Goal: Information Seeking & Learning: Learn about a topic

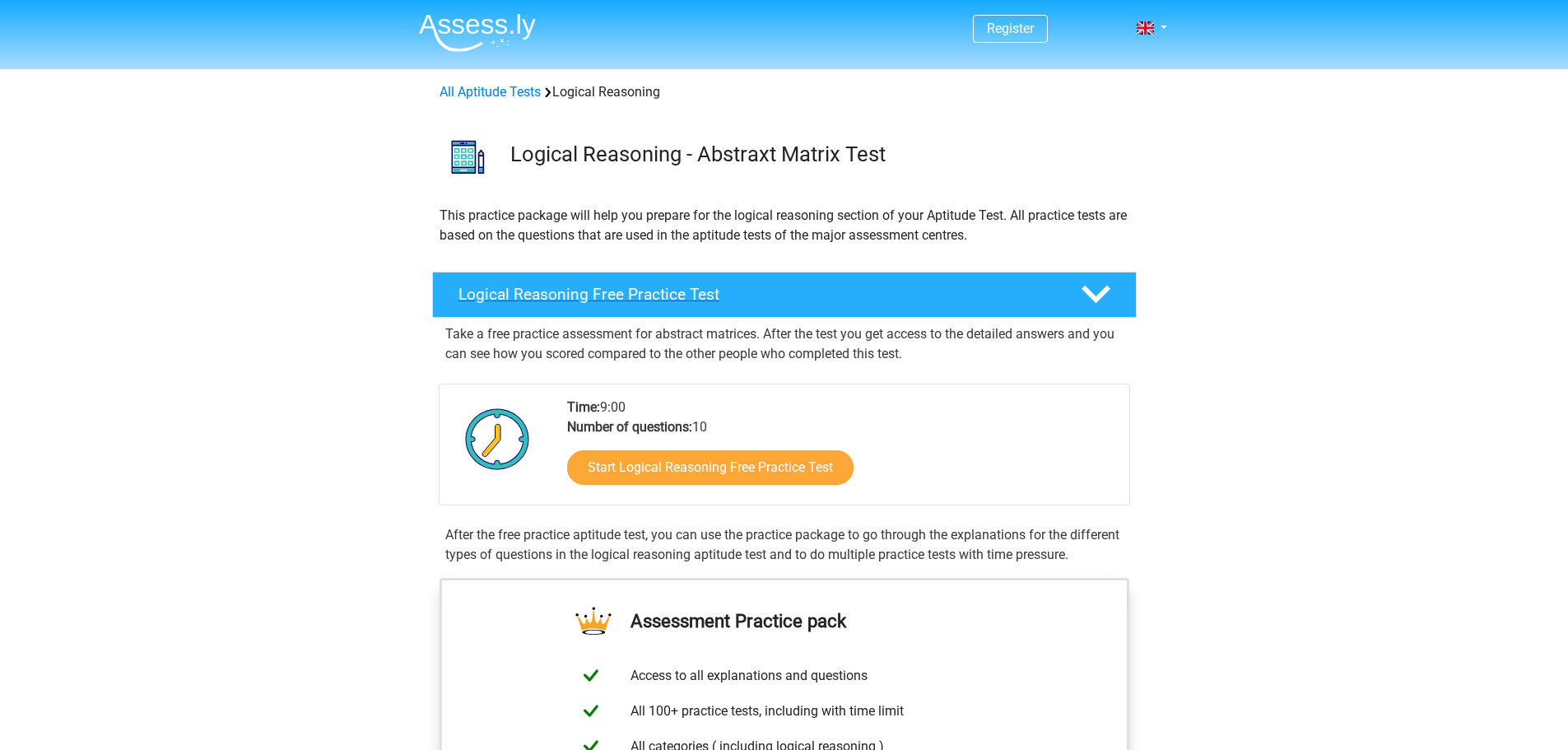
click at [786, 292] on h4 "Logical Reasoning Free Practice Test" at bounding box center [757, 294] width 596 height 19
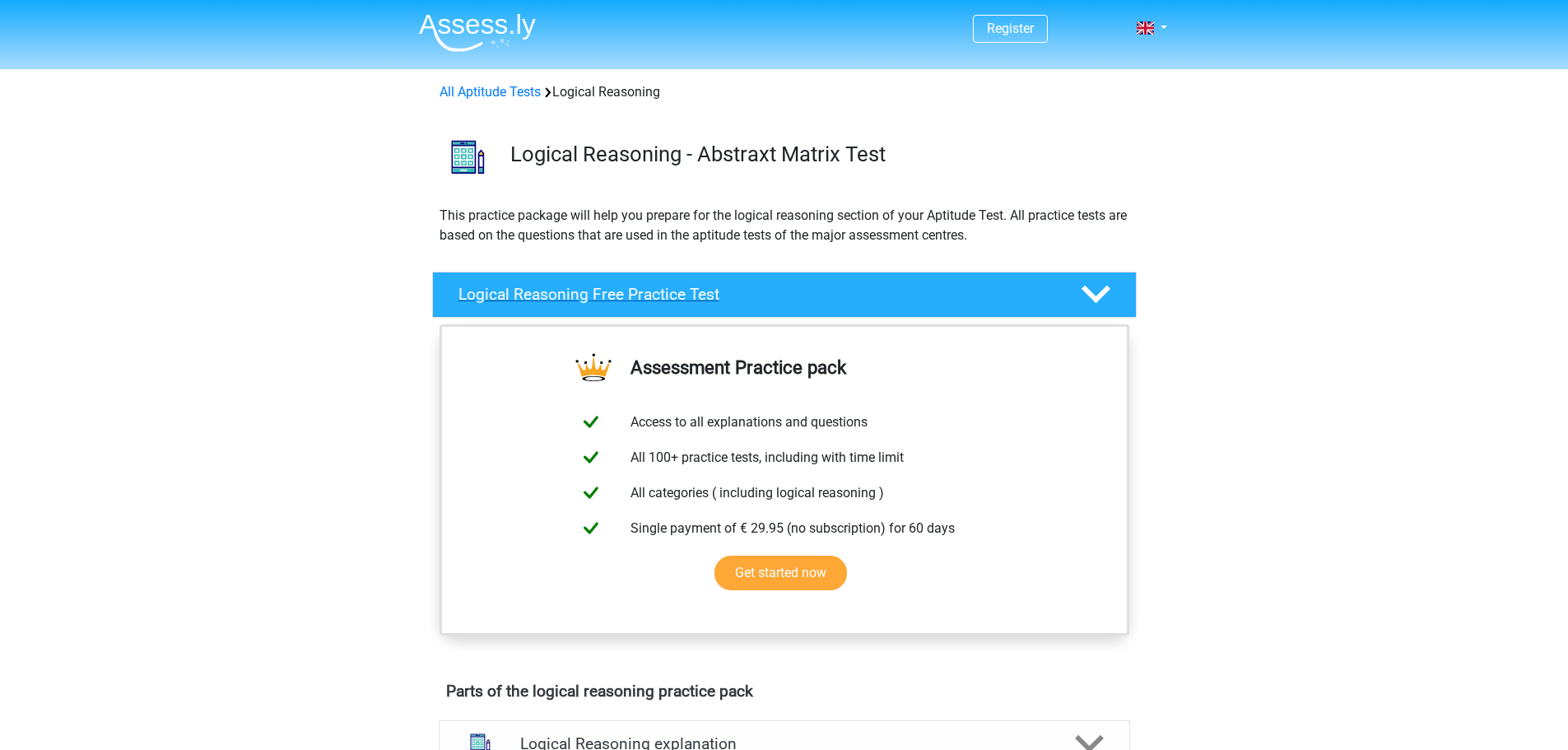
click at [782, 292] on h4 "Logical Reasoning Free Practice Test" at bounding box center [757, 294] width 596 height 19
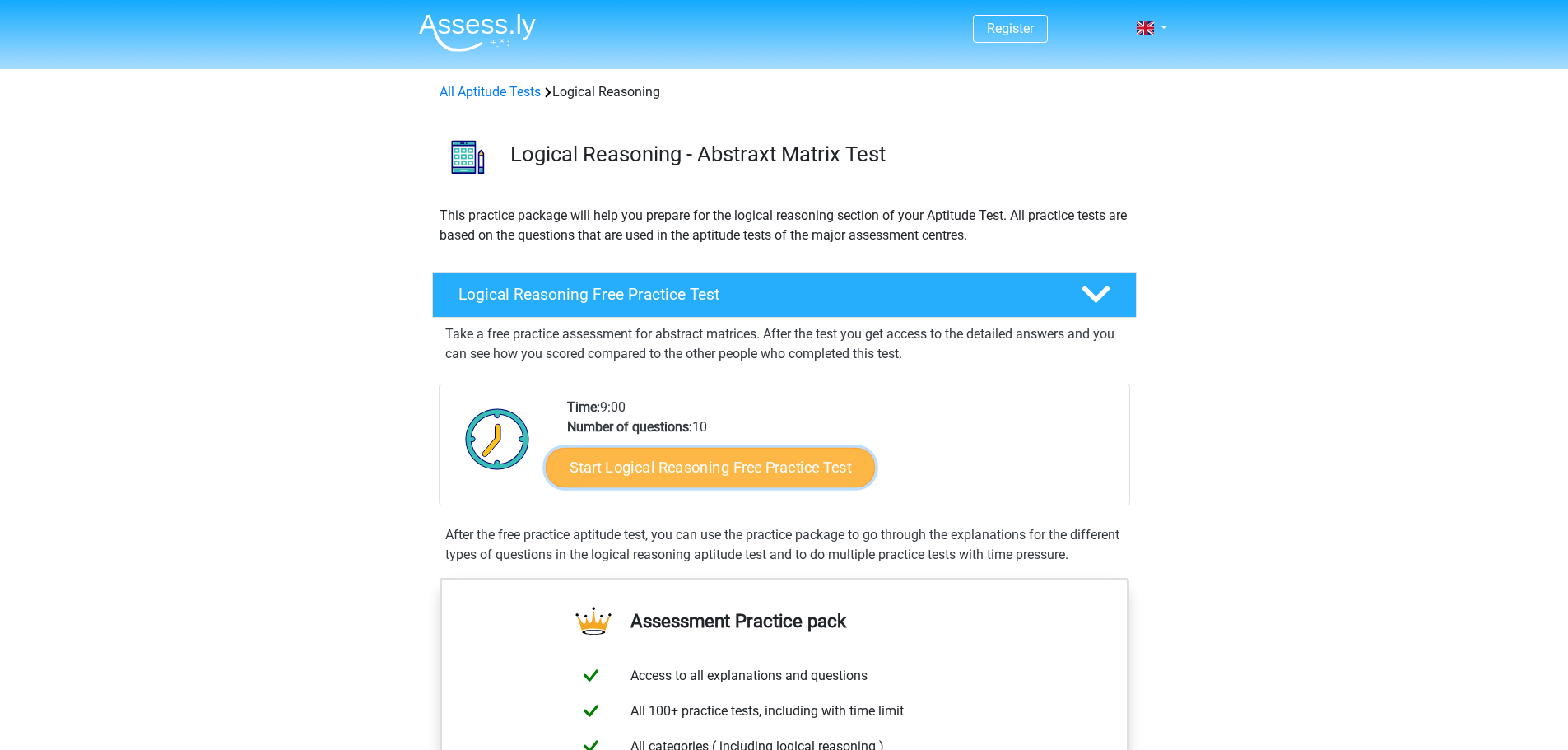
click at [738, 474] on link "Start Logical Reasoning Free Practice Test" at bounding box center [710, 467] width 329 height 40
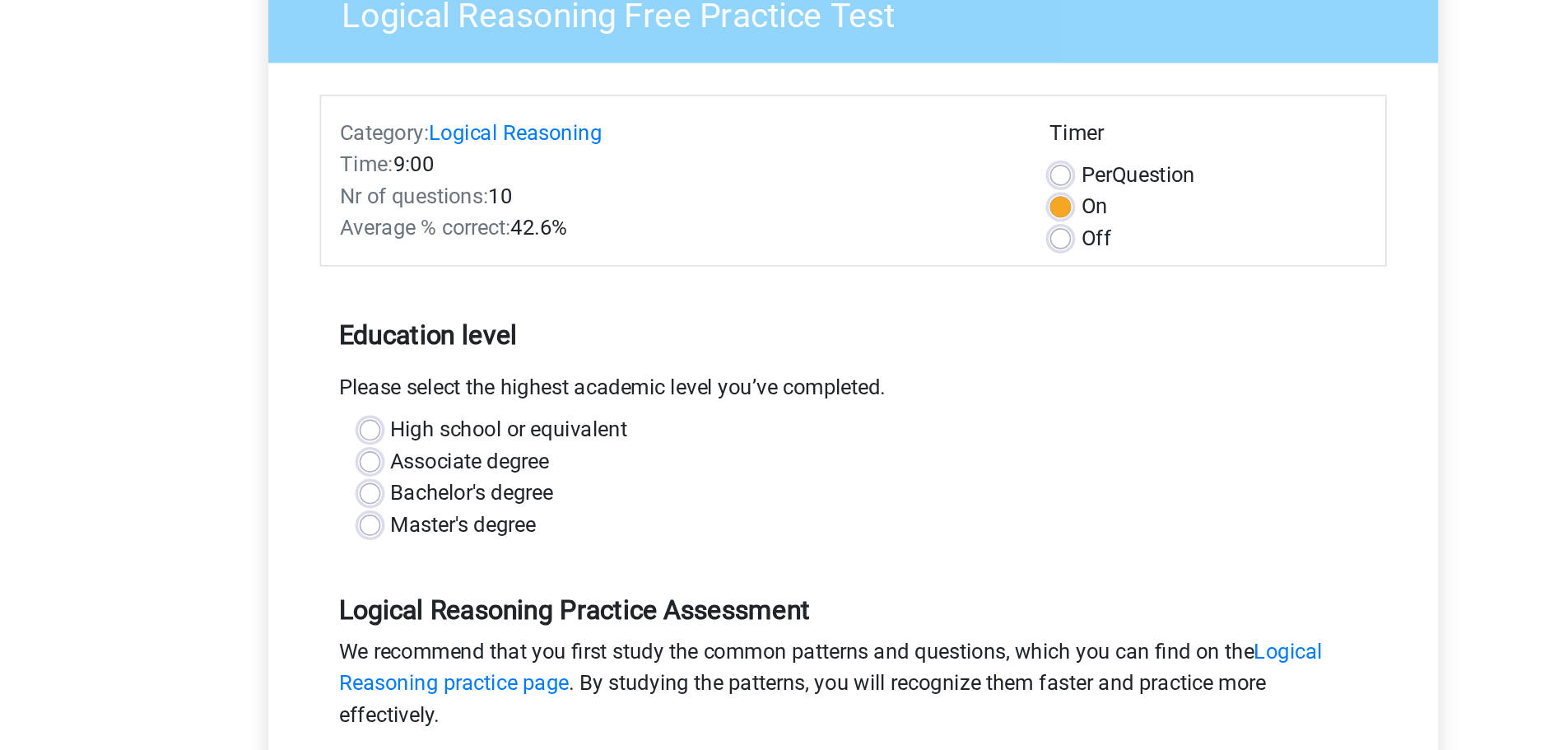
click at [532, 465] on label "Bachelor's degree" at bounding box center [547, 463] width 101 height 20
click at [489, 465] on input "Bachelor's degree" at bounding box center [483, 461] width 13 height 17
radio input "true"
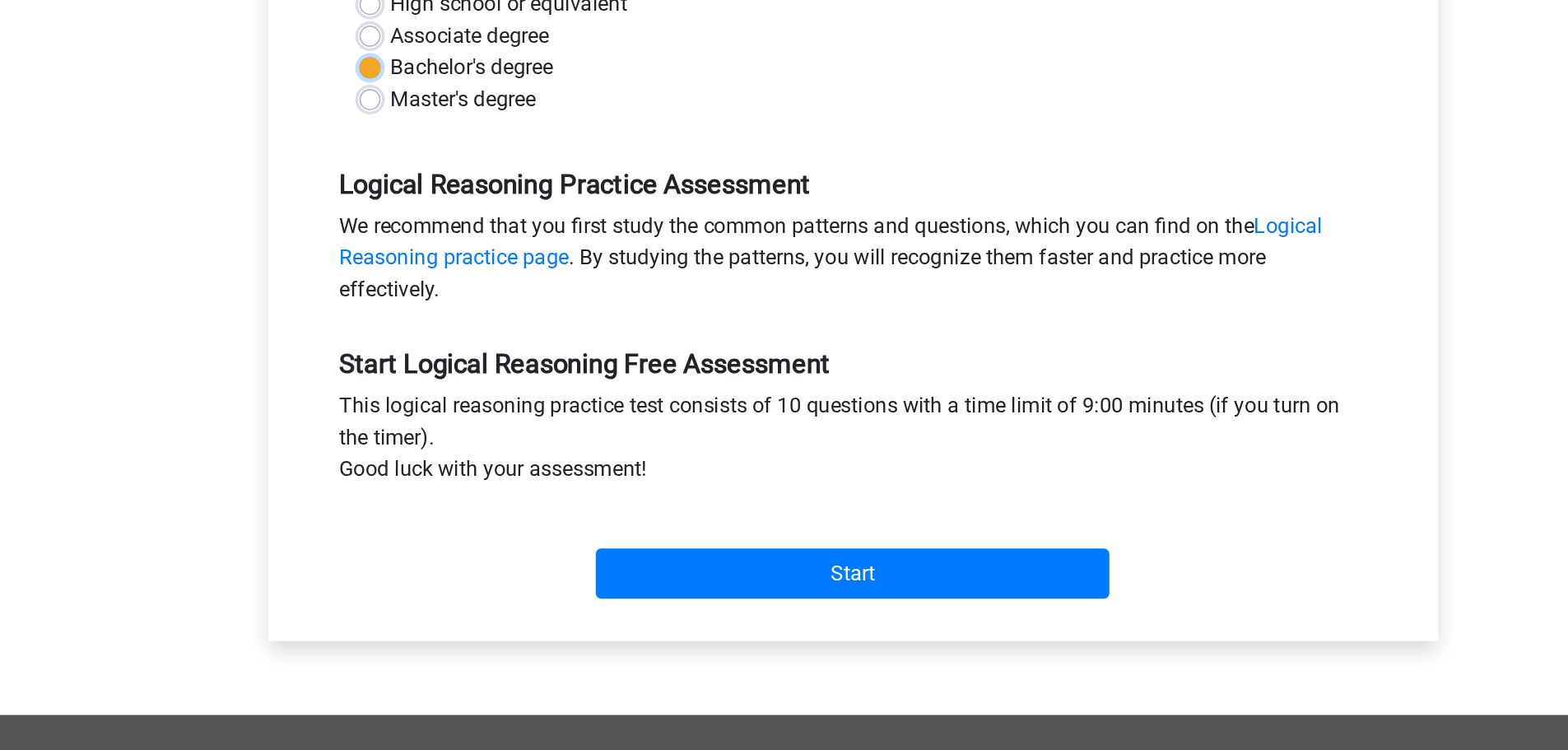
scroll to position [139, 0]
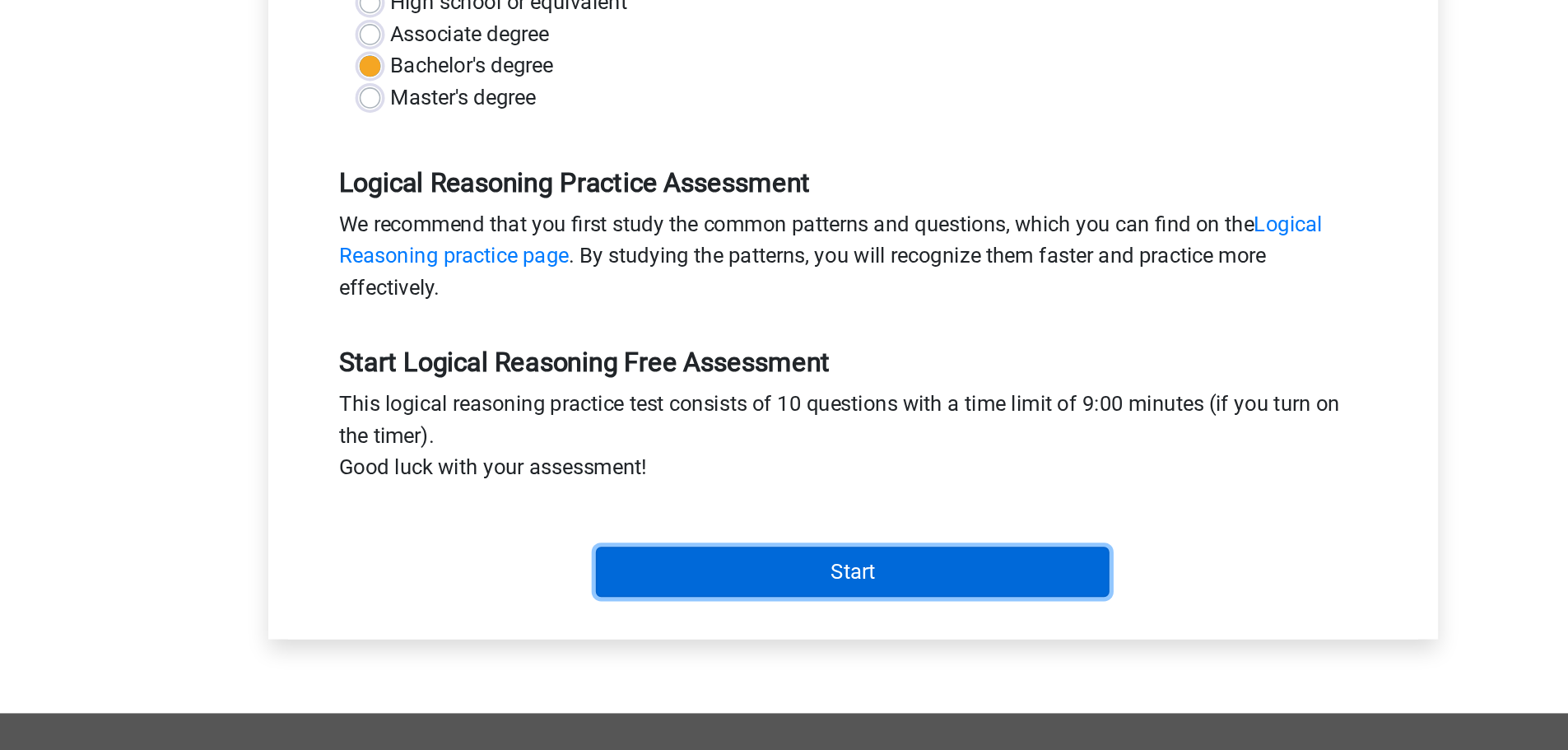
click at [758, 636] on input "Start" at bounding box center [784, 639] width 320 height 32
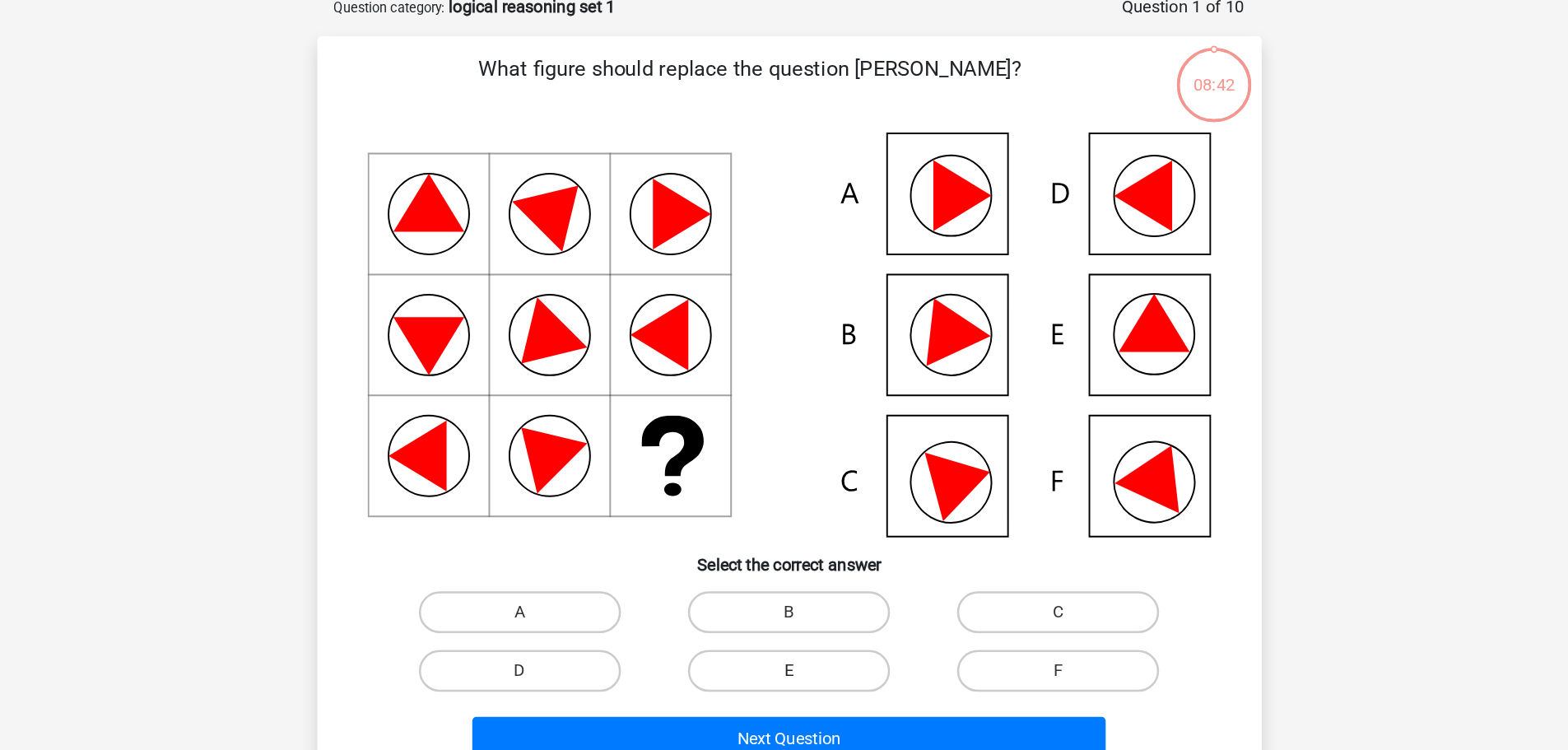
click at [801, 611] on label "E" at bounding box center [783, 614] width 158 height 33
click at [794, 614] on input "E" at bounding box center [788, 619] width 11 height 11
radio input "true"
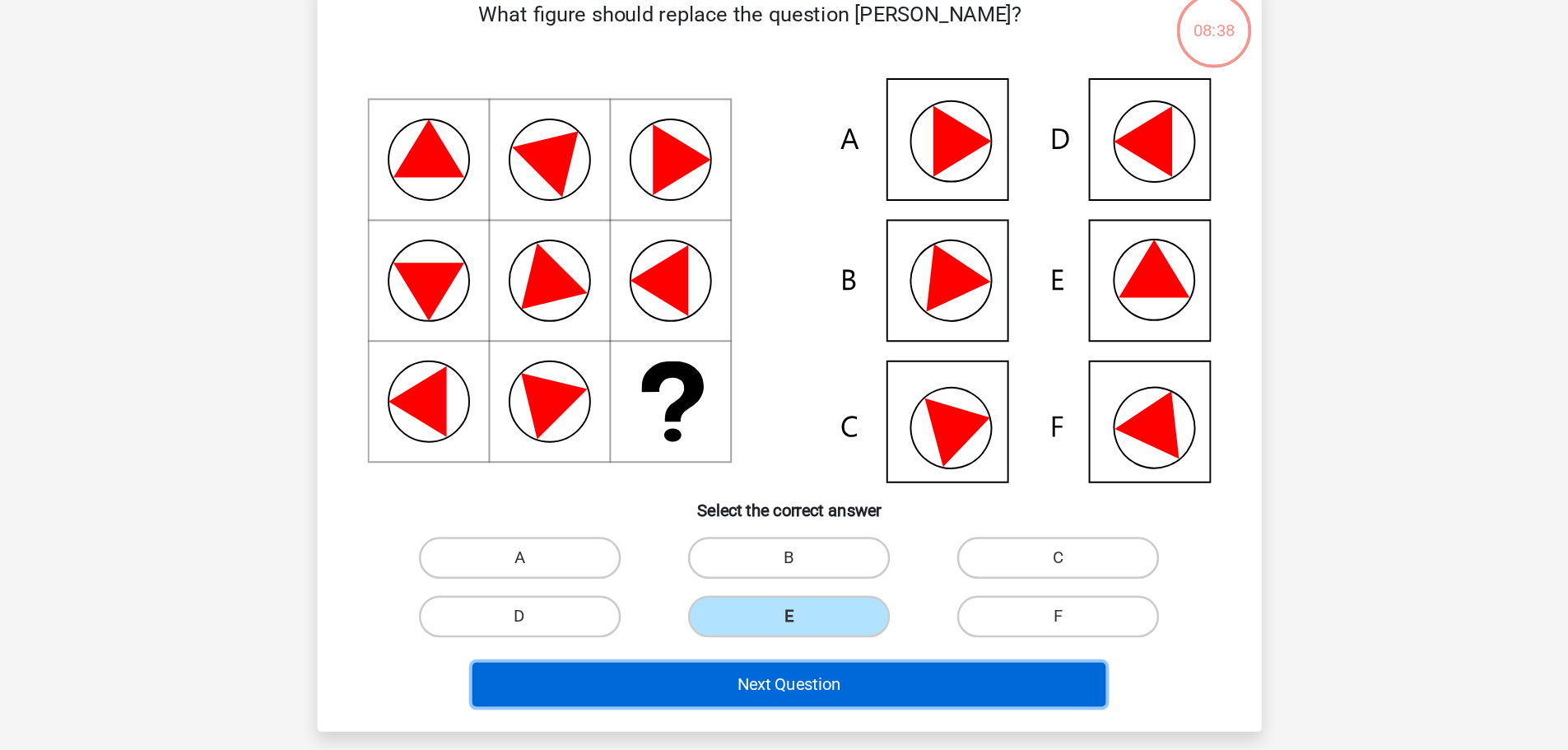
click at [864, 673] on button "Next Question" at bounding box center [784, 668] width 498 height 35
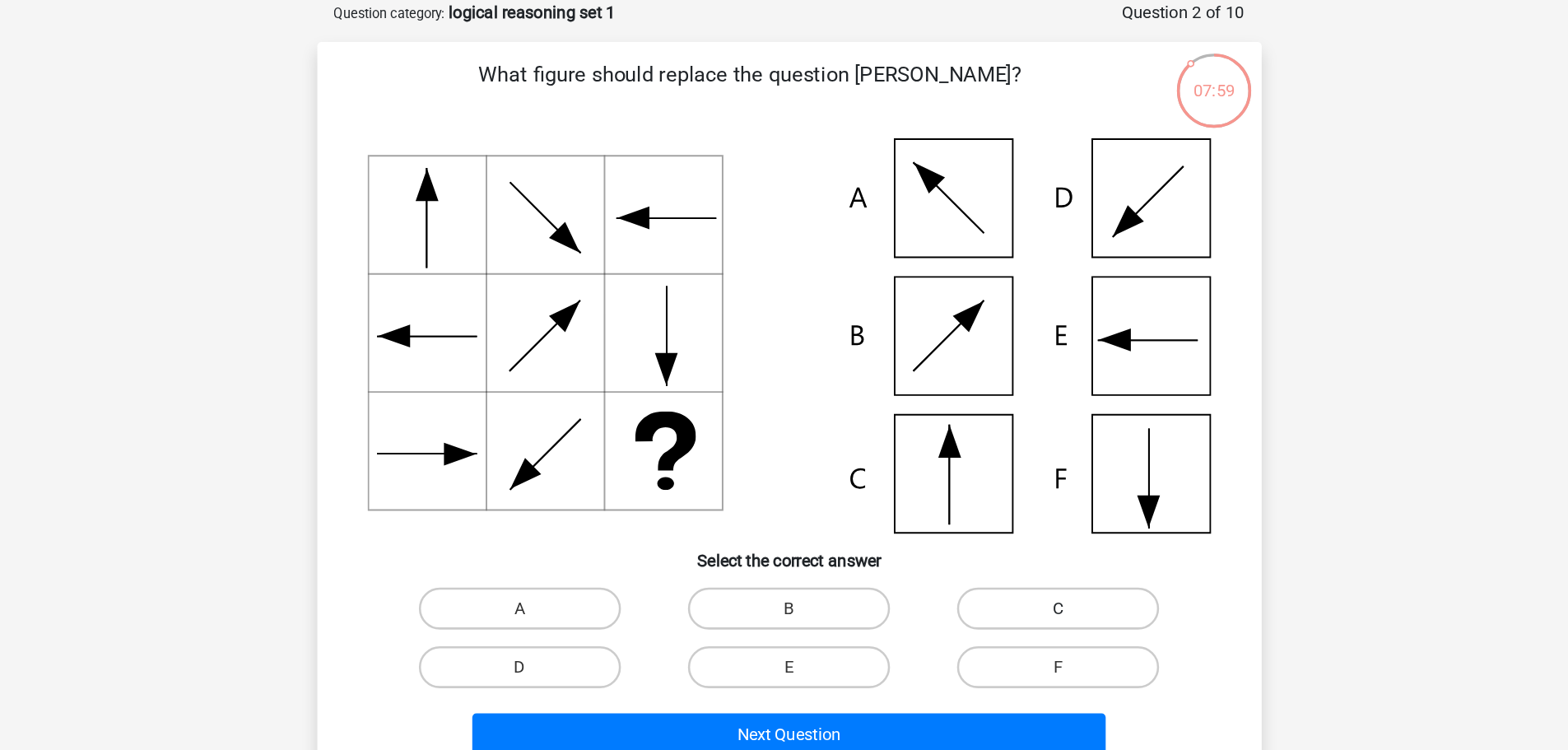
click at [957, 568] on label "C" at bounding box center [995, 561] width 158 height 33
click at [996, 568] on input "C" at bounding box center [1001, 566] width 11 height 11
radio input "true"
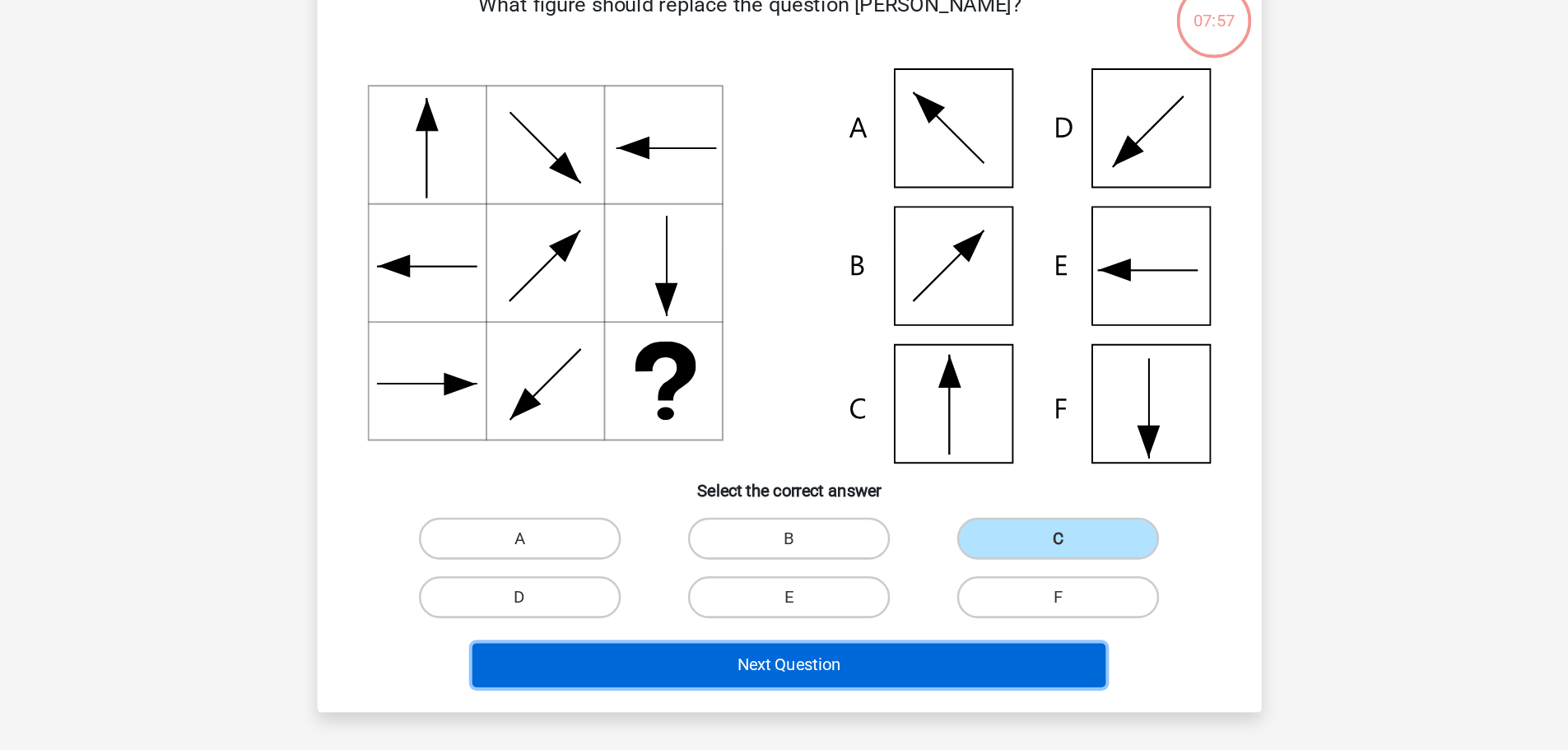
click at [887, 656] on button "Next Question" at bounding box center [784, 660] width 498 height 35
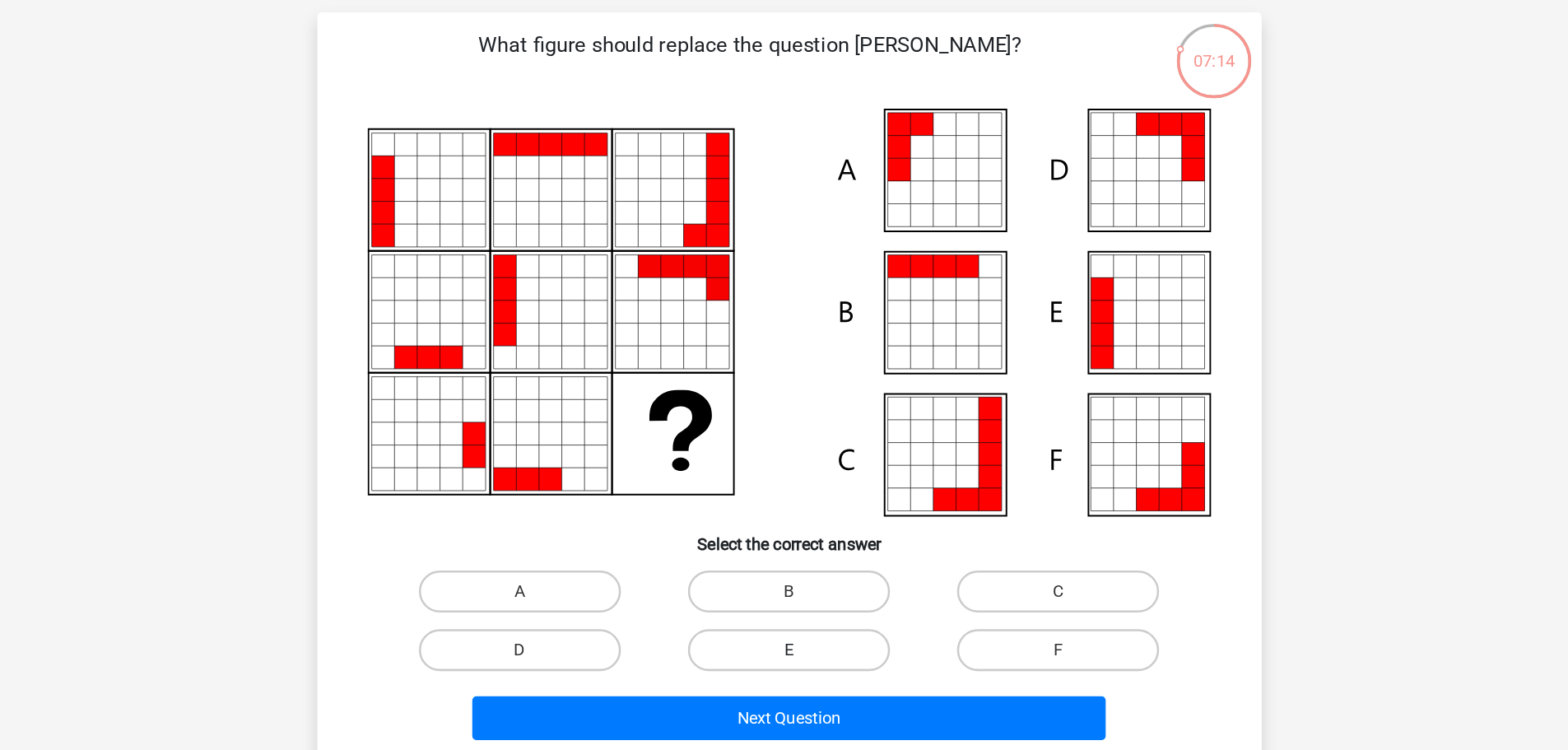
click at [826, 606] on label "E" at bounding box center [783, 616] width 158 height 33
click at [794, 616] on input "E" at bounding box center [788, 621] width 11 height 11
radio input "true"
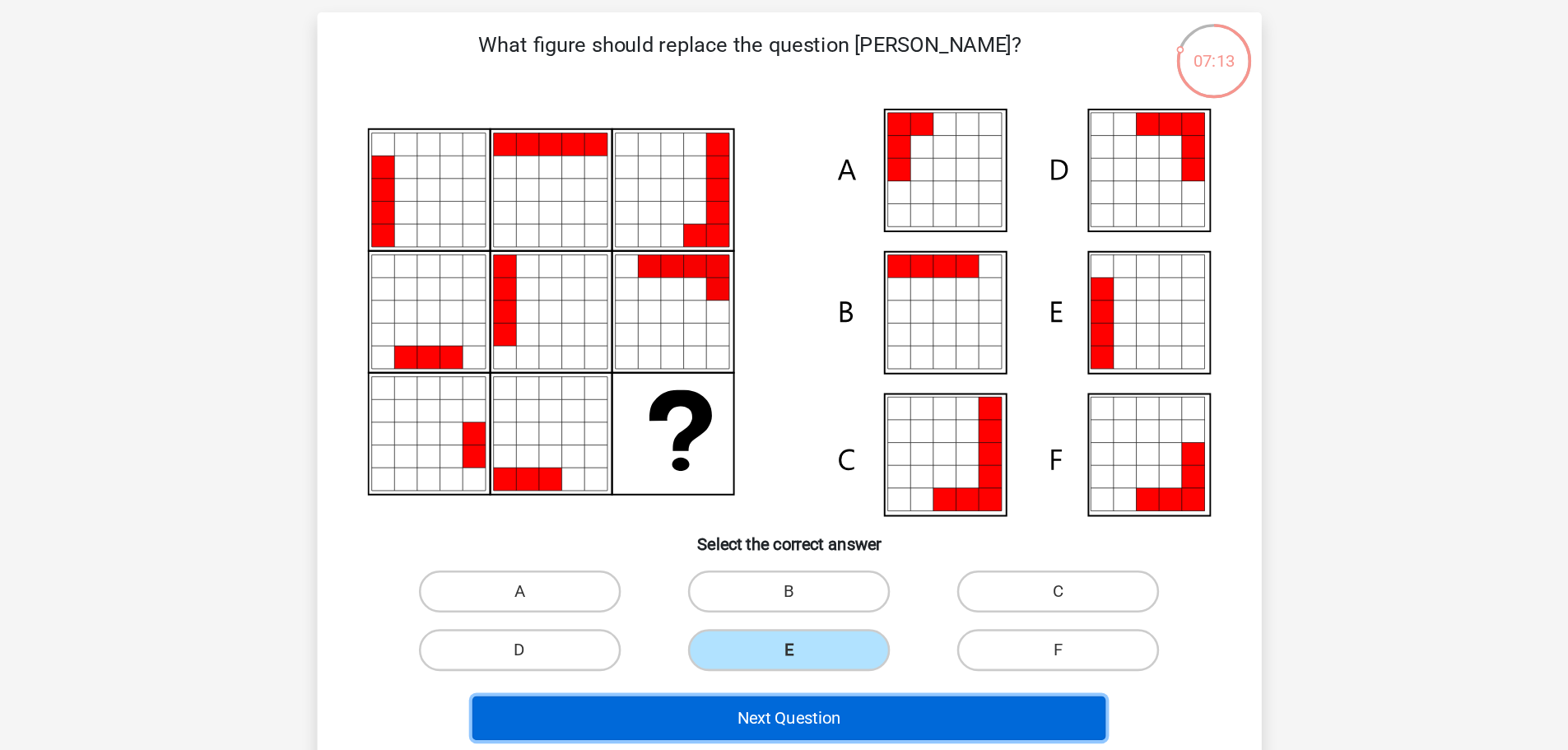
click at [826, 680] on button "Next Question" at bounding box center [784, 670] width 498 height 35
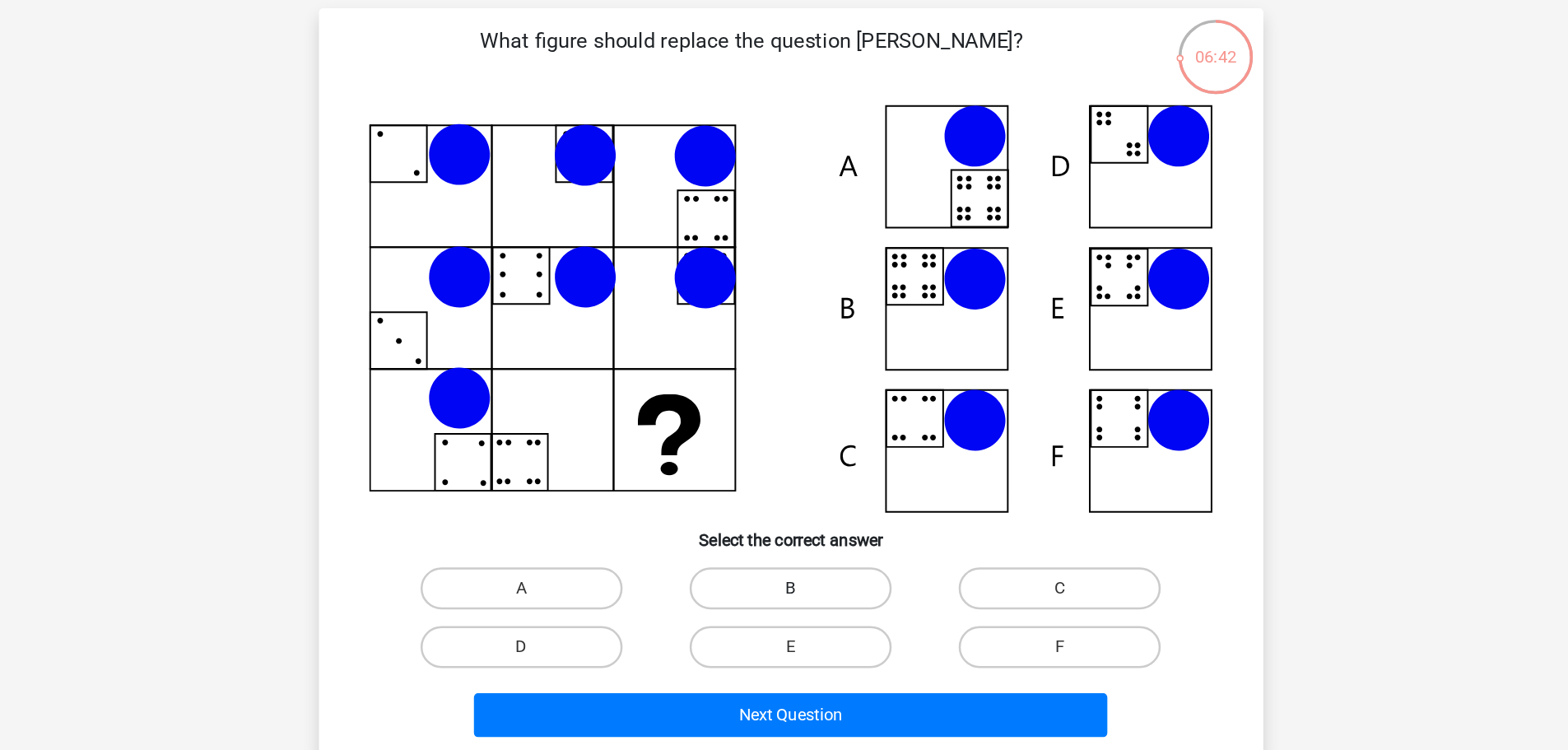
click at [800, 585] on label "B" at bounding box center [783, 572] width 158 height 33
click at [794, 582] on input "B" at bounding box center [788, 576] width 11 height 11
radio input "true"
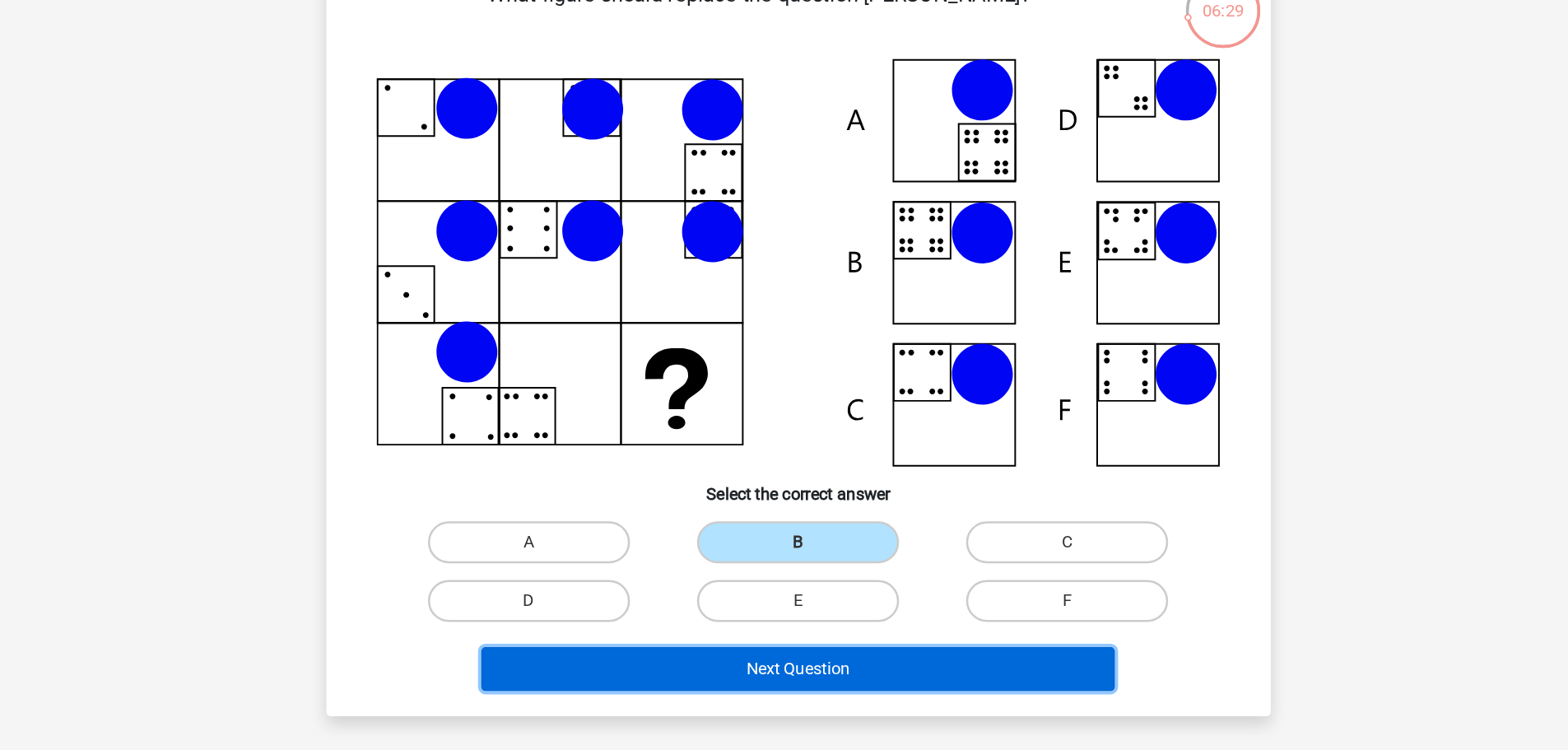
click at [688, 671] on button "Next Question" at bounding box center [784, 671] width 498 height 35
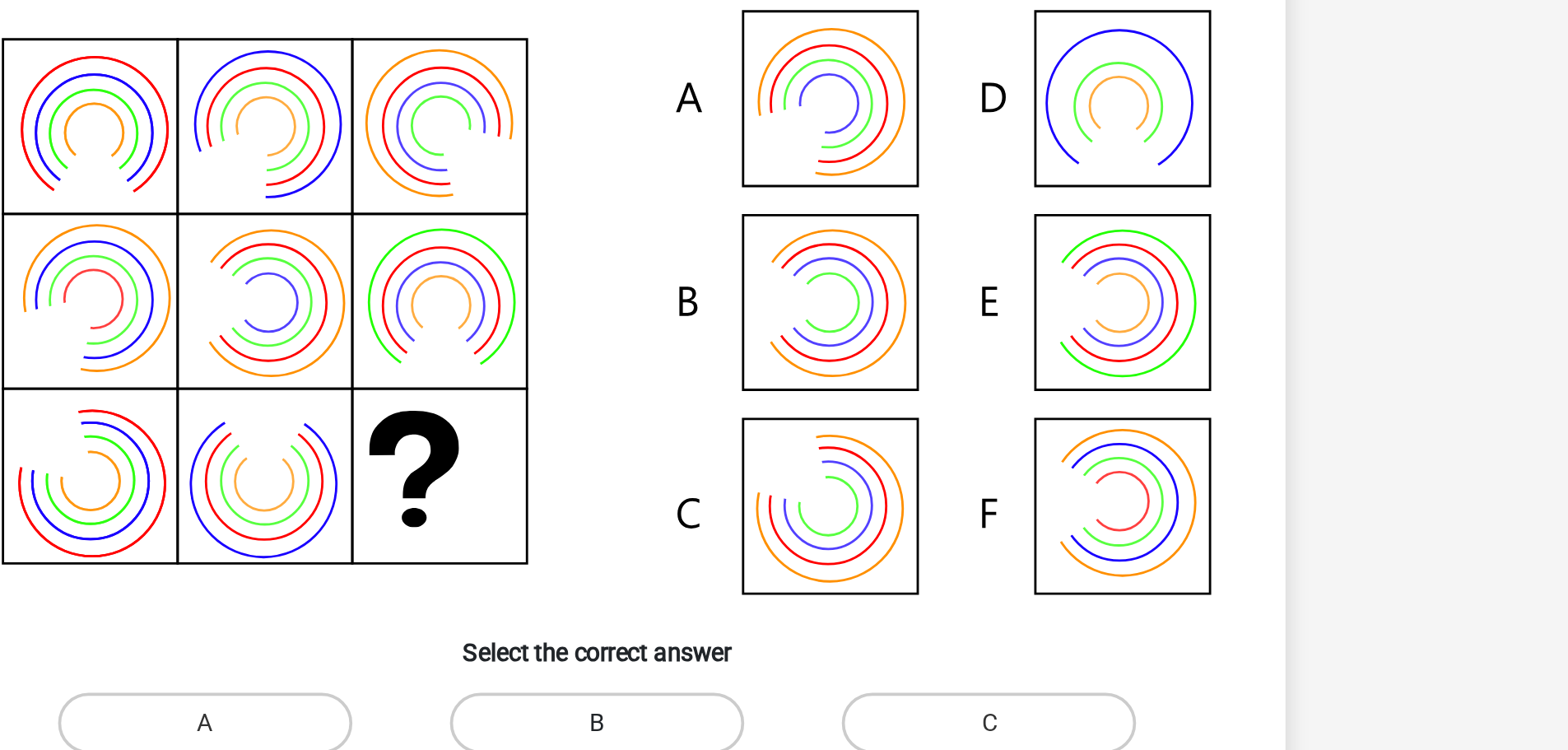
click at [806, 585] on label "B" at bounding box center [783, 583] width 158 height 33
click at [794, 585] on input "B" at bounding box center [788, 587] width 11 height 11
radio input "true"
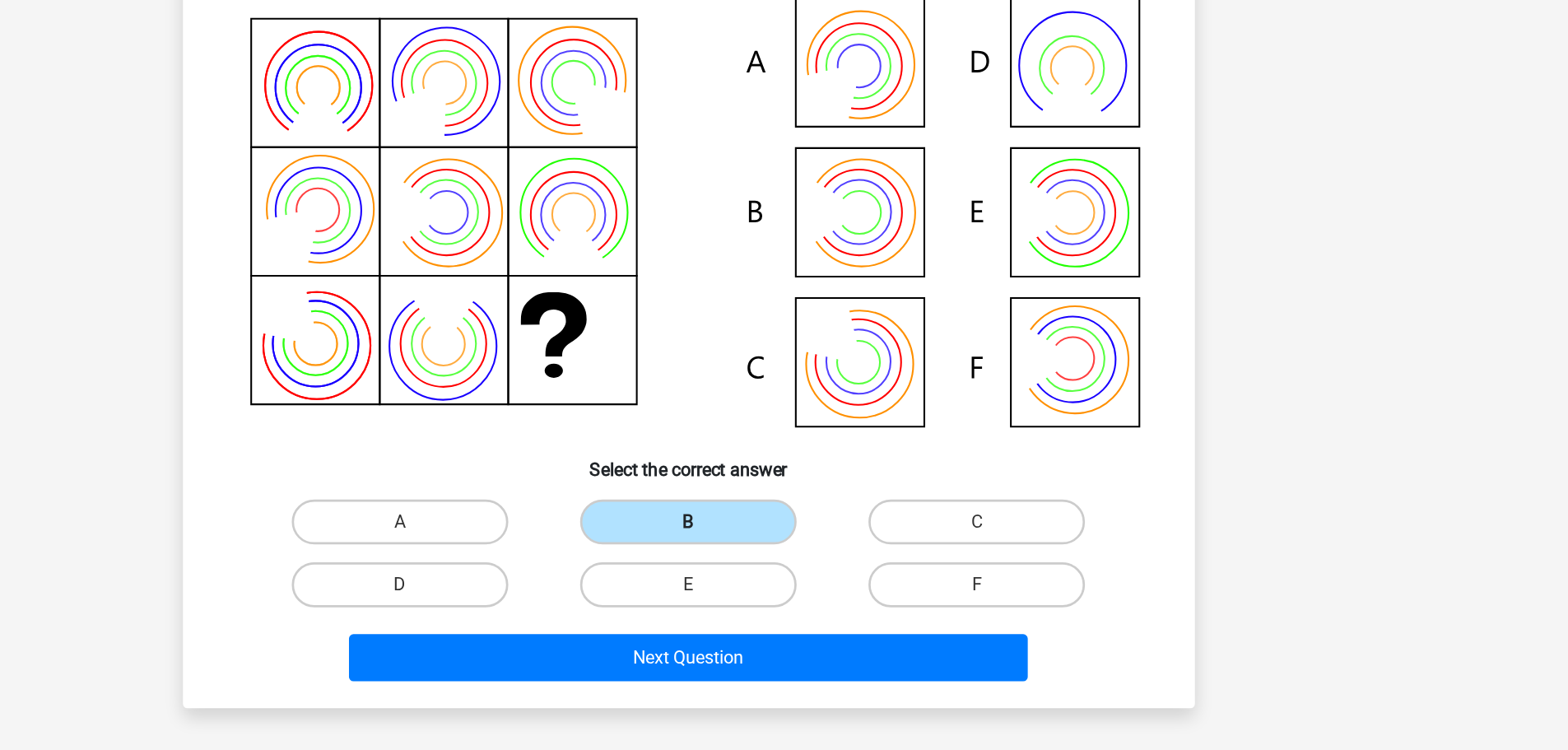
scroll to position [2, 0]
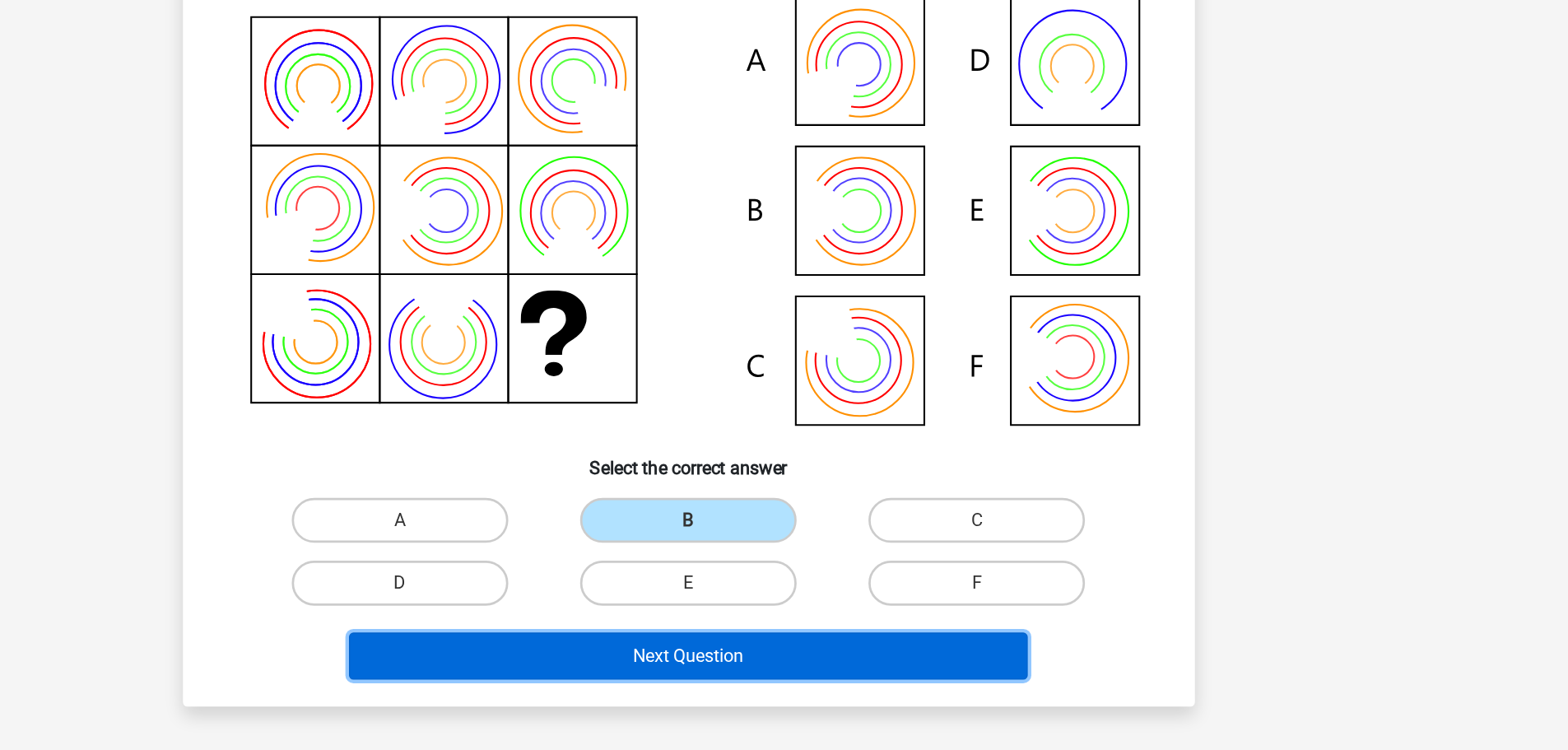
click at [818, 679] on button "Next Question" at bounding box center [784, 681] width 498 height 35
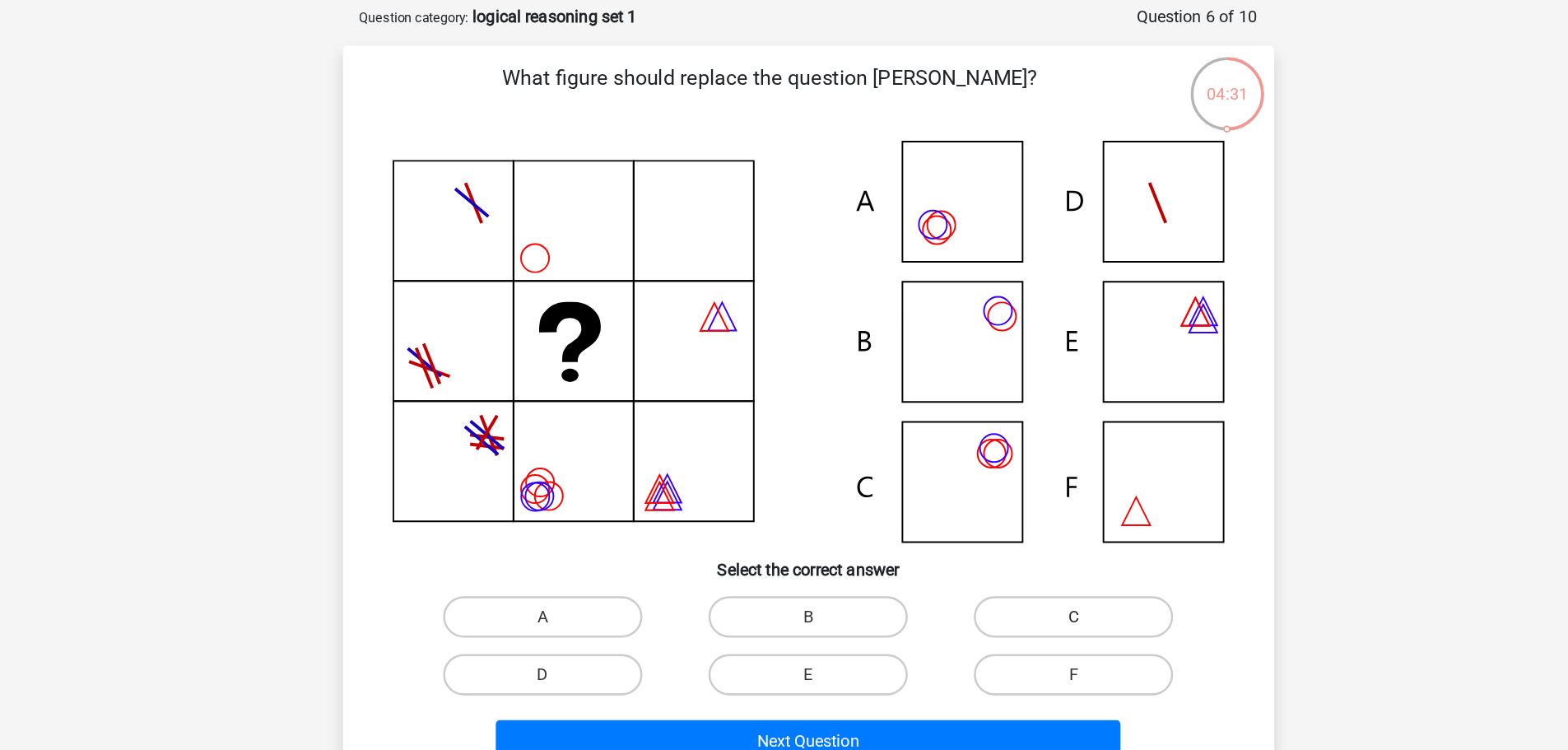
click at [1045, 567] on label "C" at bounding box center [995, 569] width 158 height 33
click at [1006, 568] on input "C" at bounding box center [1001, 573] width 11 height 11
radio input "true"
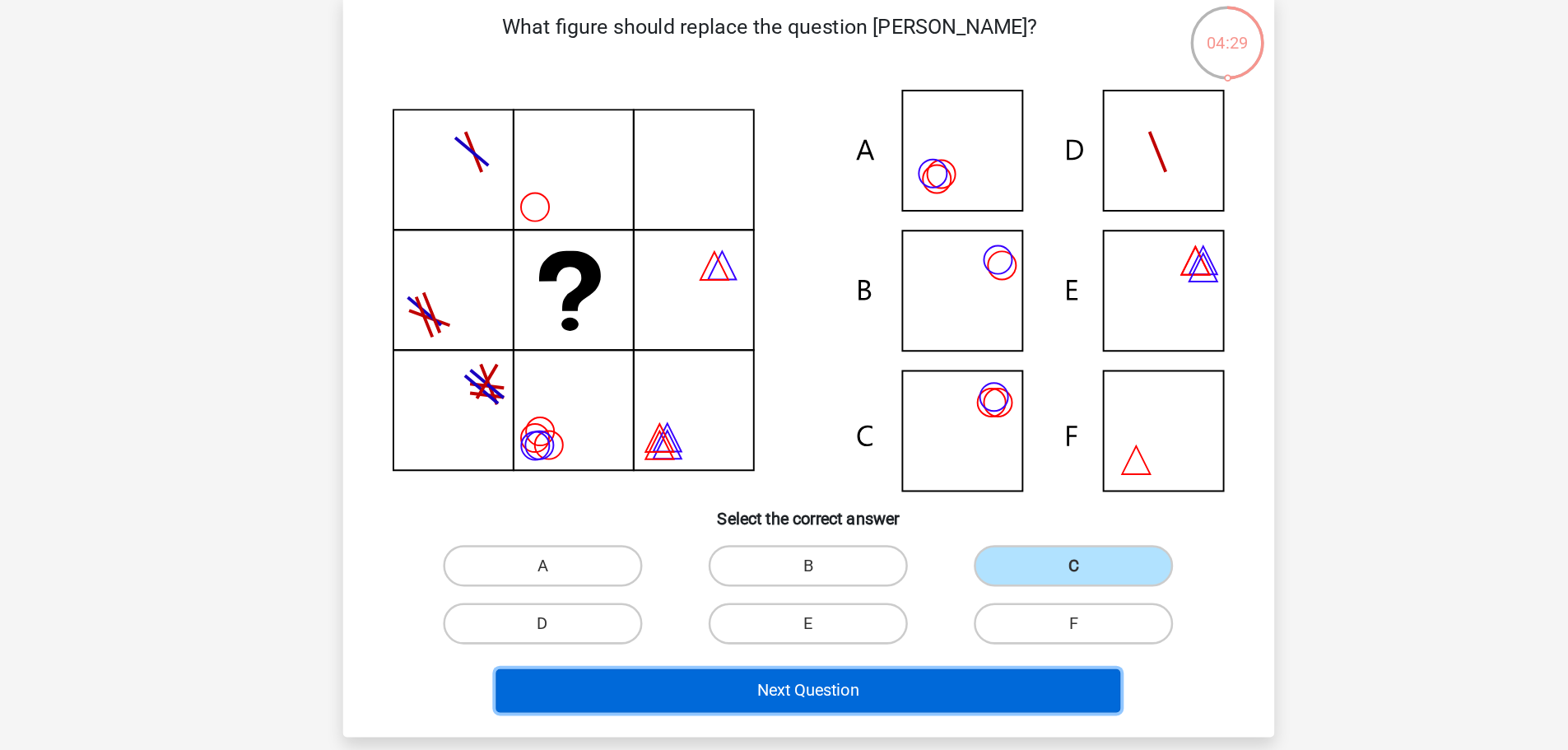
click at [829, 668] on button "Next Question" at bounding box center [784, 669] width 498 height 35
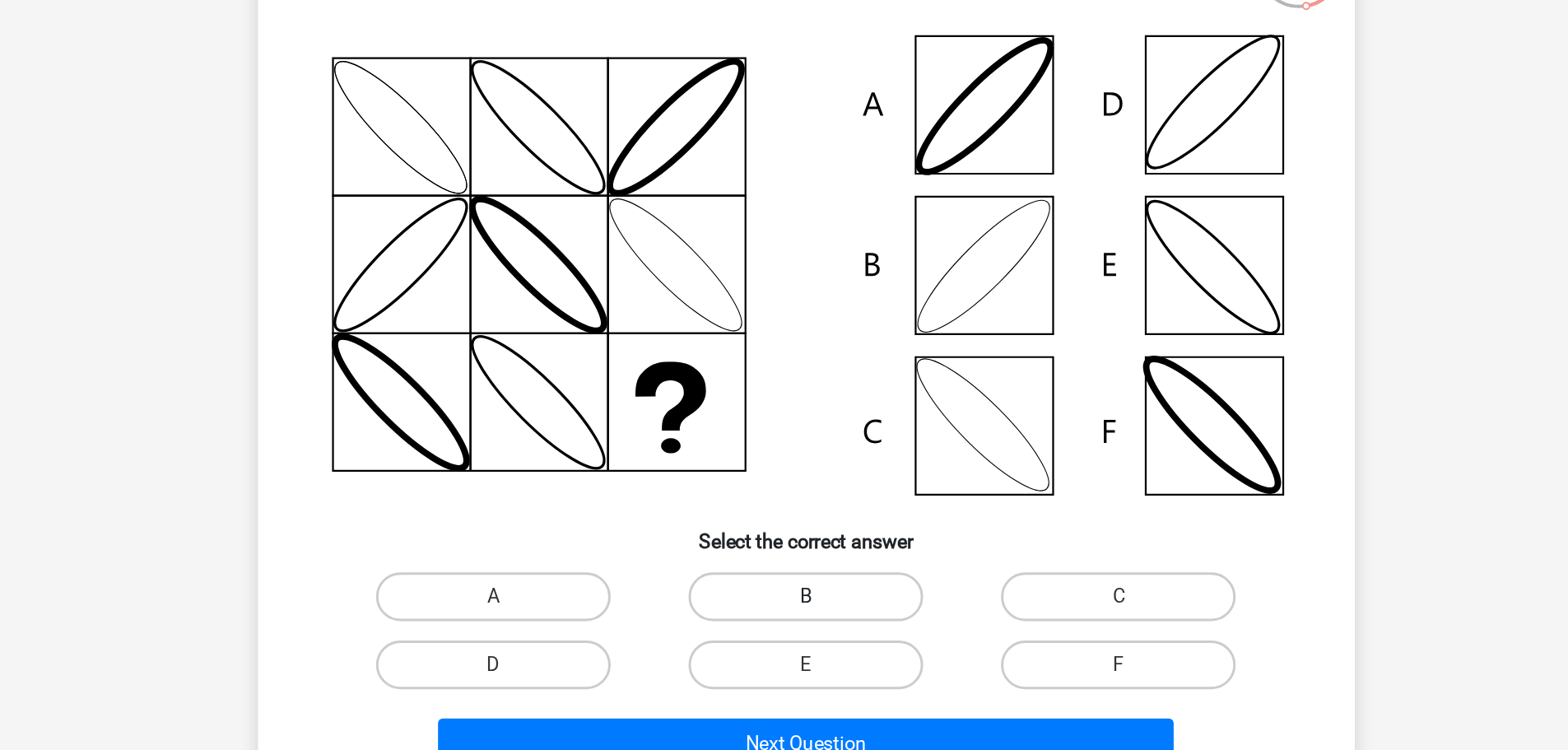
click at [808, 573] on label "B" at bounding box center [783, 580] width 158 height 33
click at [794, 579] on input "B" at bounding box center [788, 584] width 11 height 11
radio input "true"
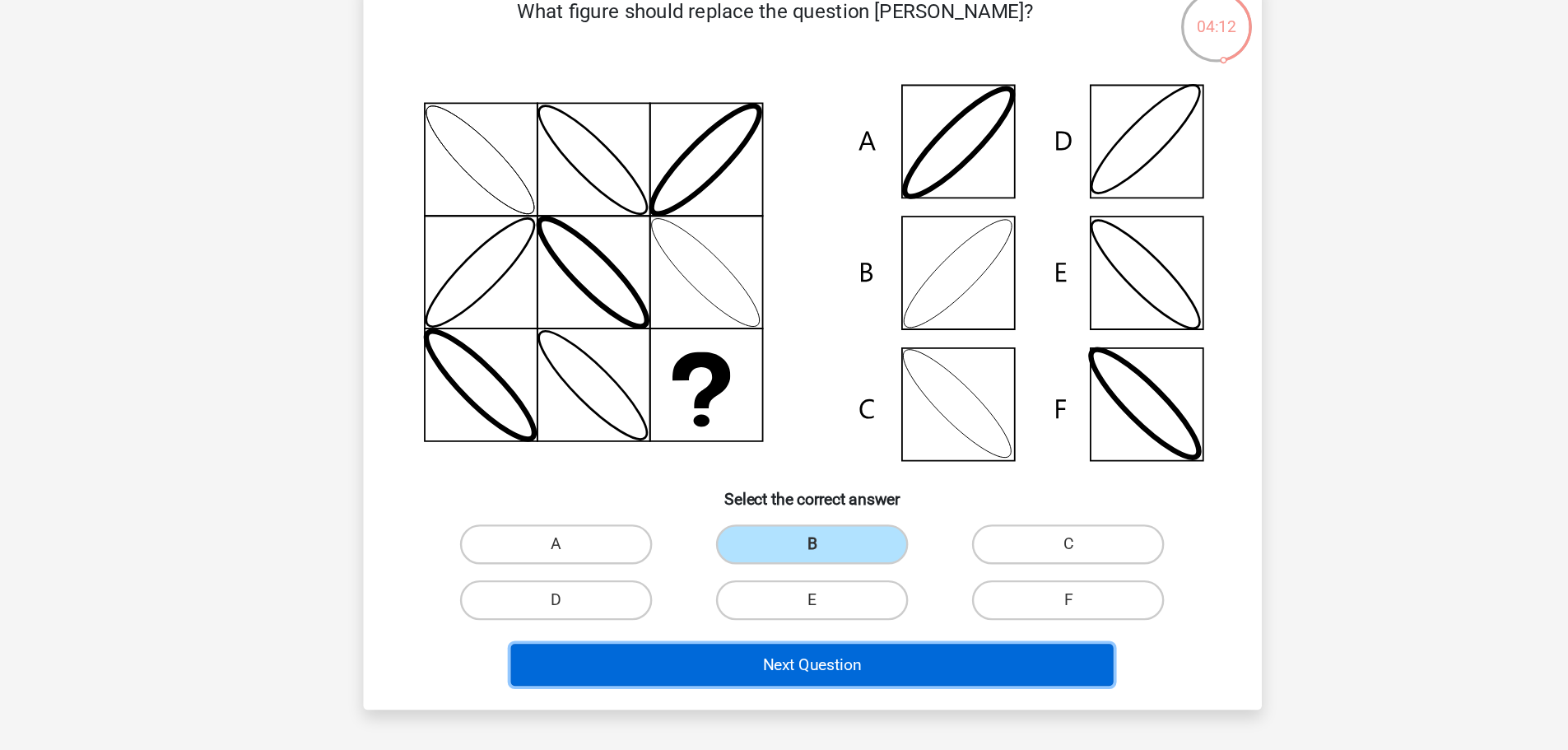
click at [799, 666] on button "Next Question" at bounding box center [784, 679] width 498 height 35
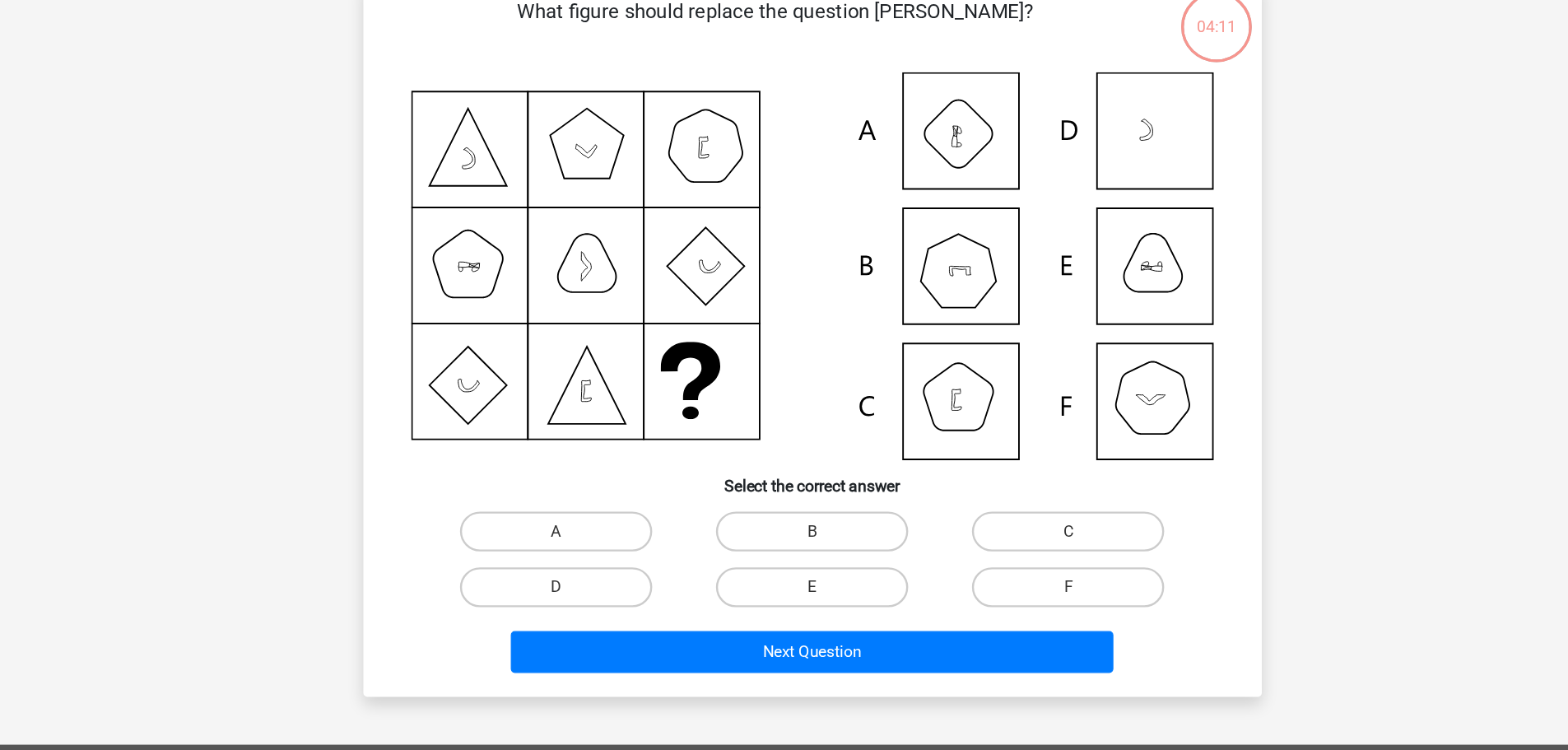
scroll to position [1, 0]
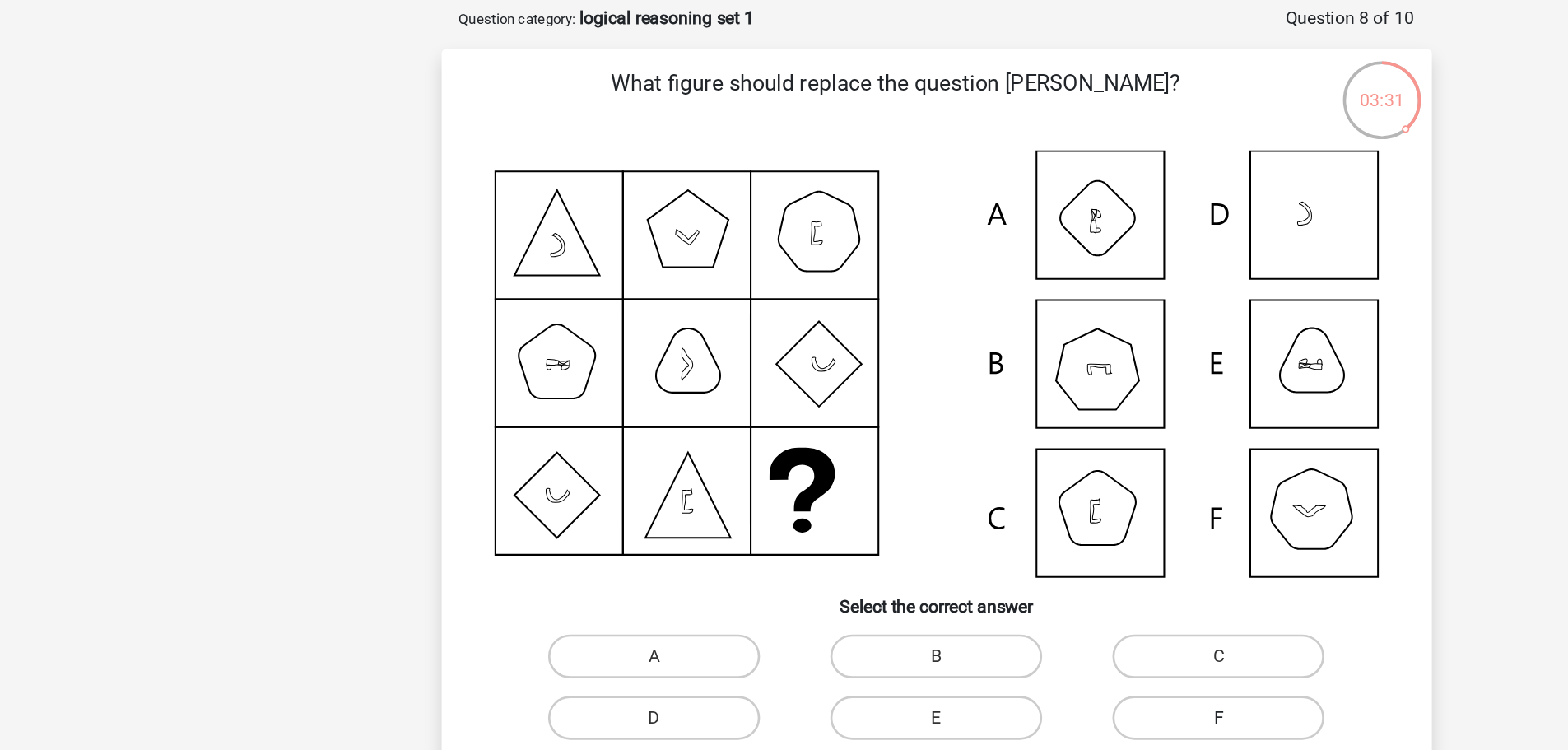
click at [945, 610] on label "F" at bounding box center [995, 616] width 158 height 33
click at [996, 616] on input "F" at bounding box center [1001, 621] width 11 height 11
radio input "true"
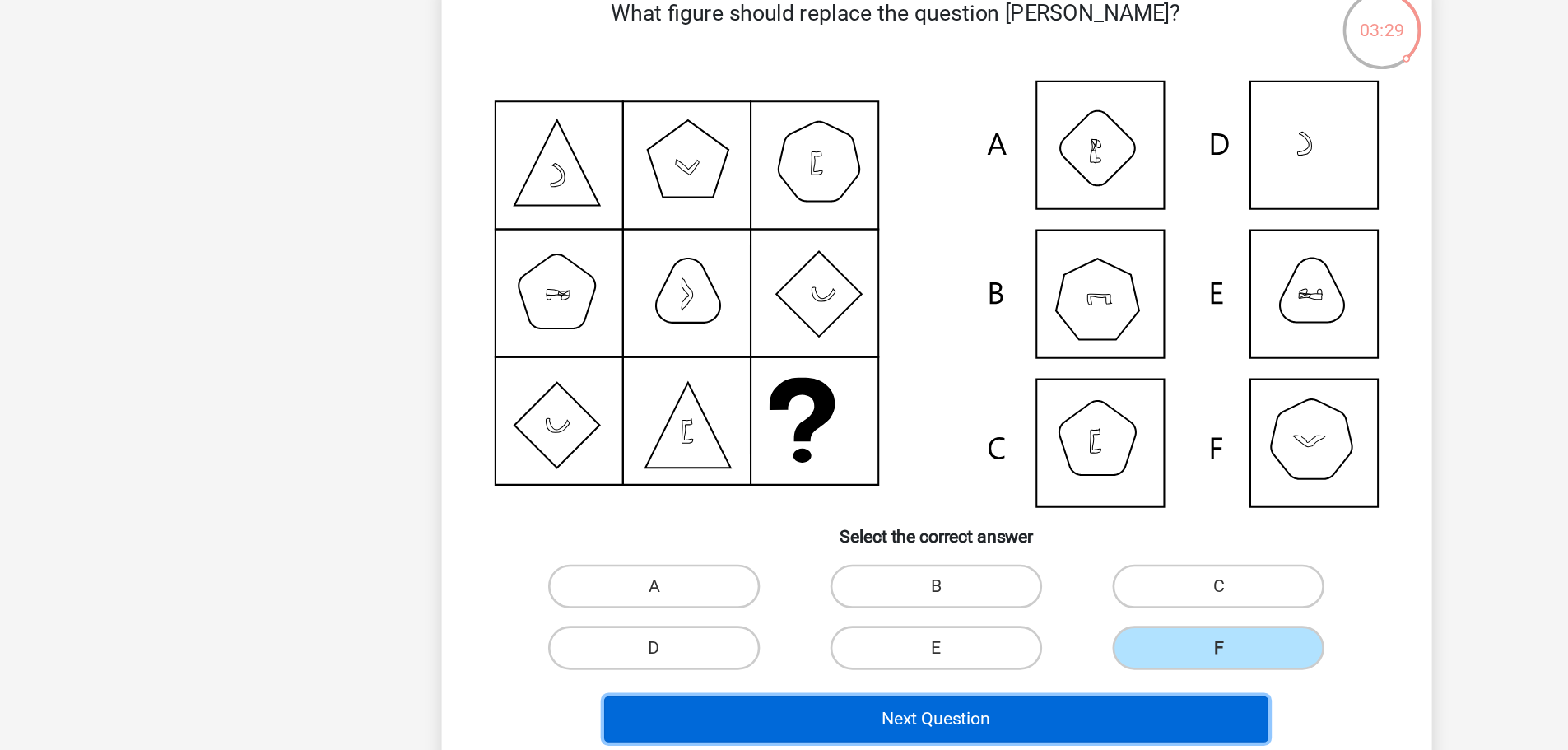
click at [881, 668] on button "Next Question" at bounding box center [784, 670] width 498 height 35
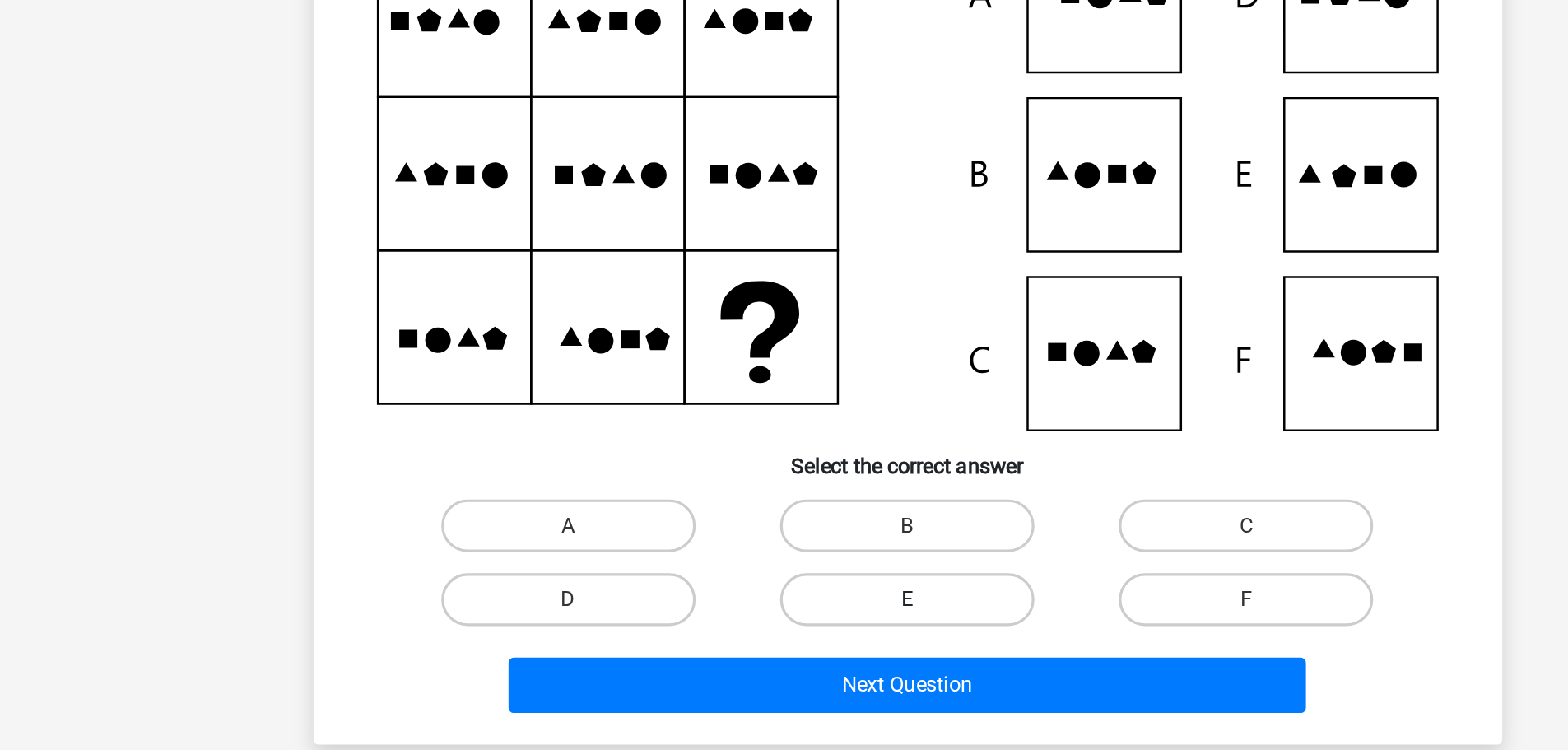
click at [757, 606] on label "E" at bounding box center [783, 616] width 158 height 33
click at [783, 616] on input "E" at bounding box center [788, 621] width 11 height 11
radio input "true"
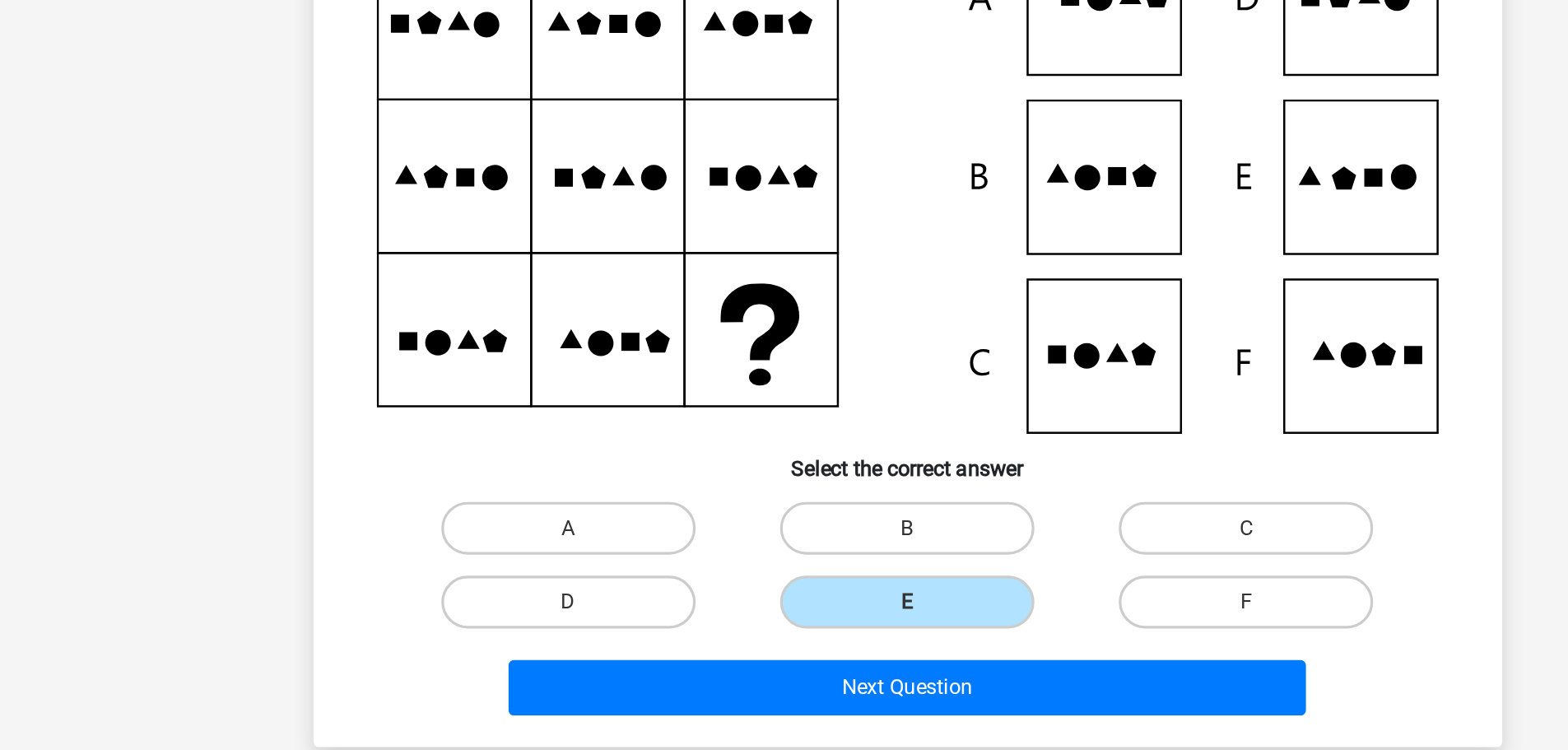
scroll to position [0, 0]
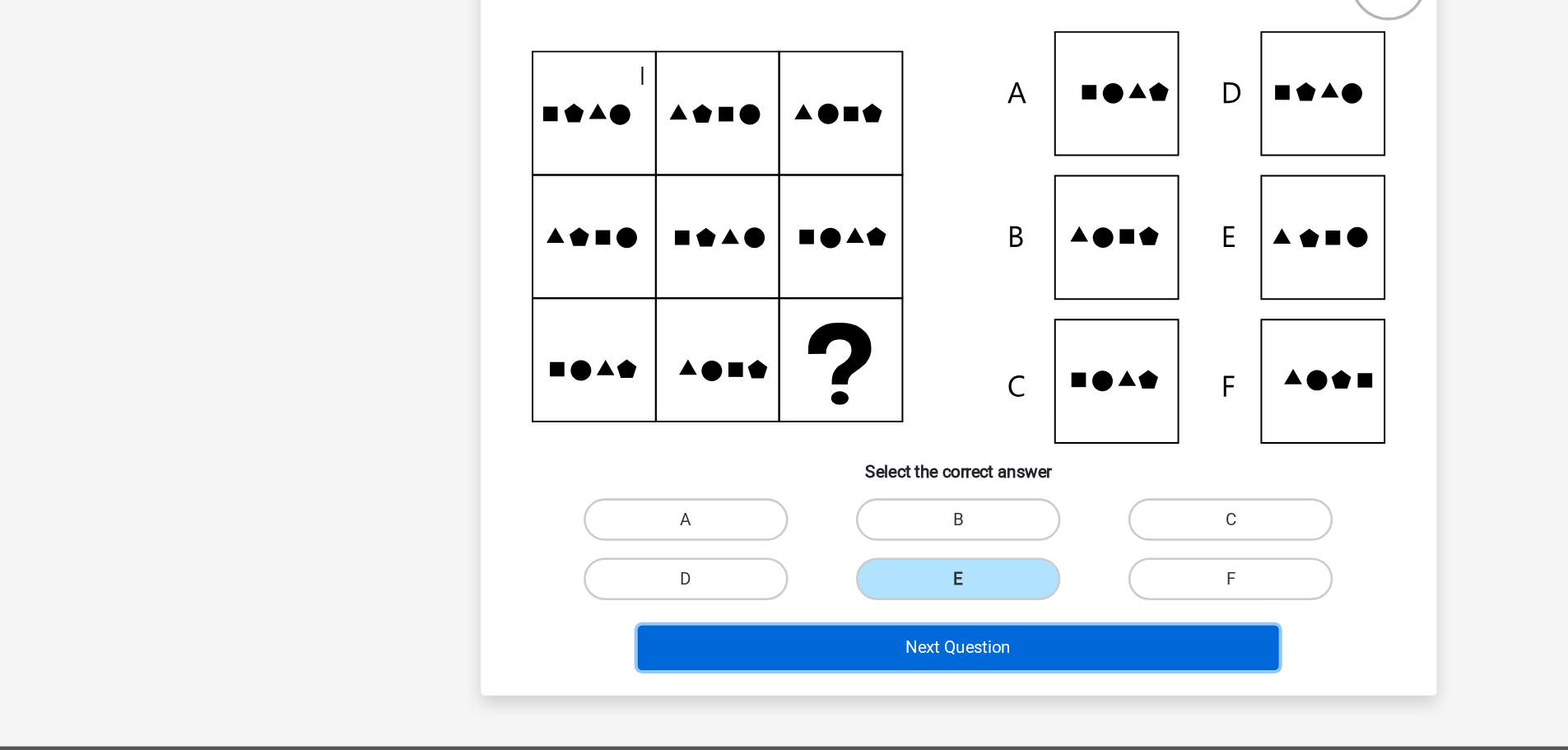
click at [787, 674] on button "Next Question" at bounding box center [784, 670] width 498 height 35
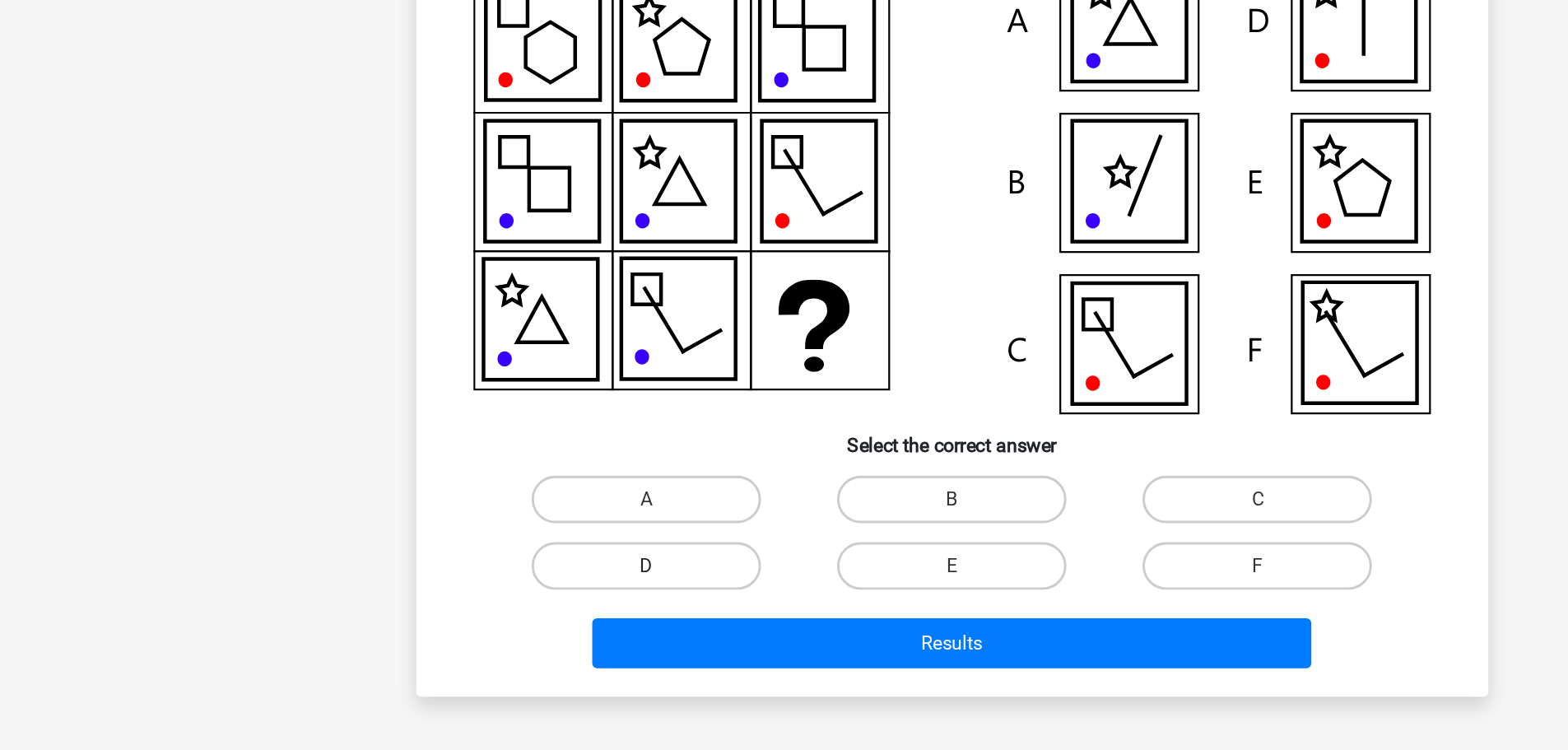
click at [609, 611] on label "D" at bounding box center [572, 616] width 158 height 33
click at [582, 616] on input "D" at bounding box center [577, 621] width 11 height 11
radio input "true"
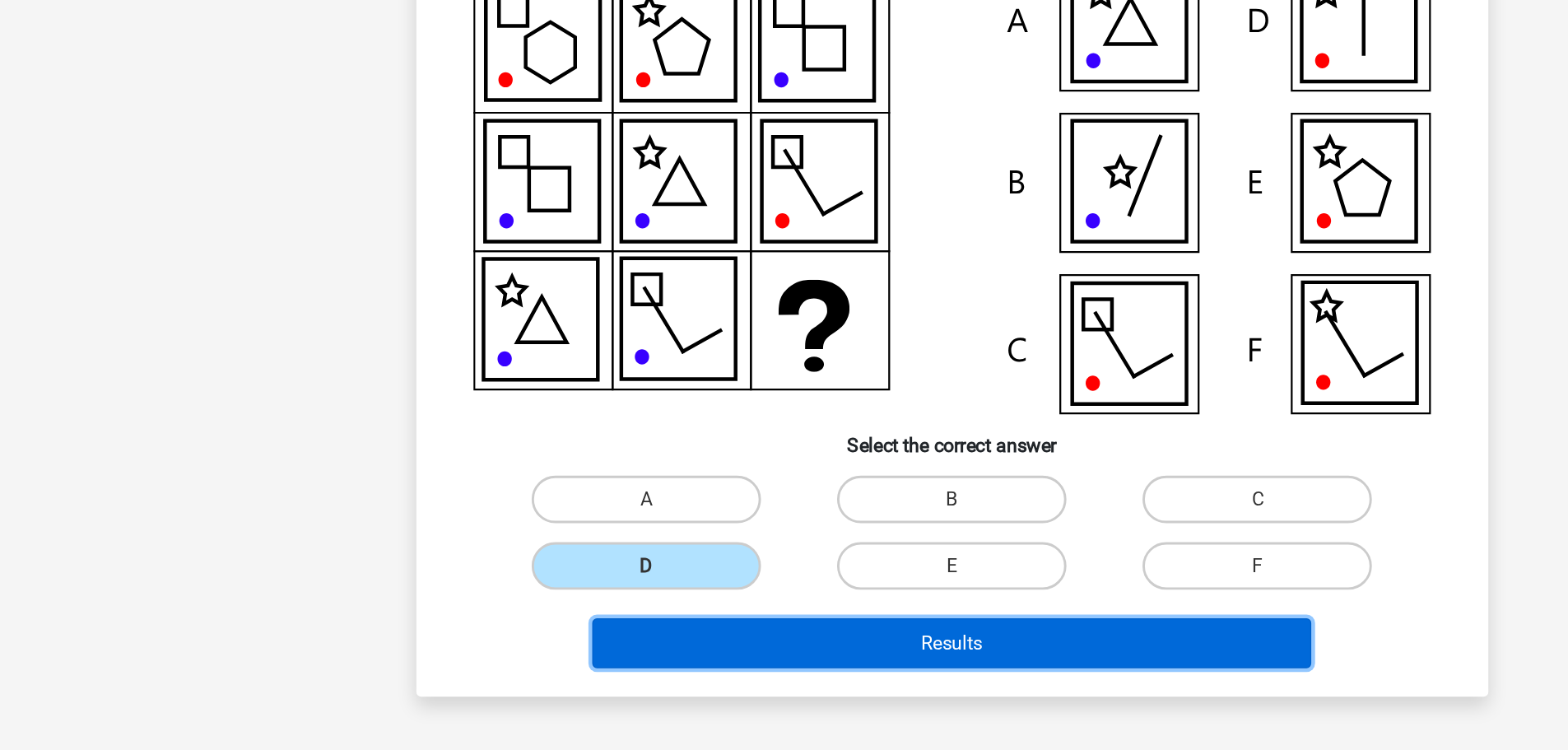
click at [646, 676] on button "Results" at bounding box center [784, 670] width 498 height 35
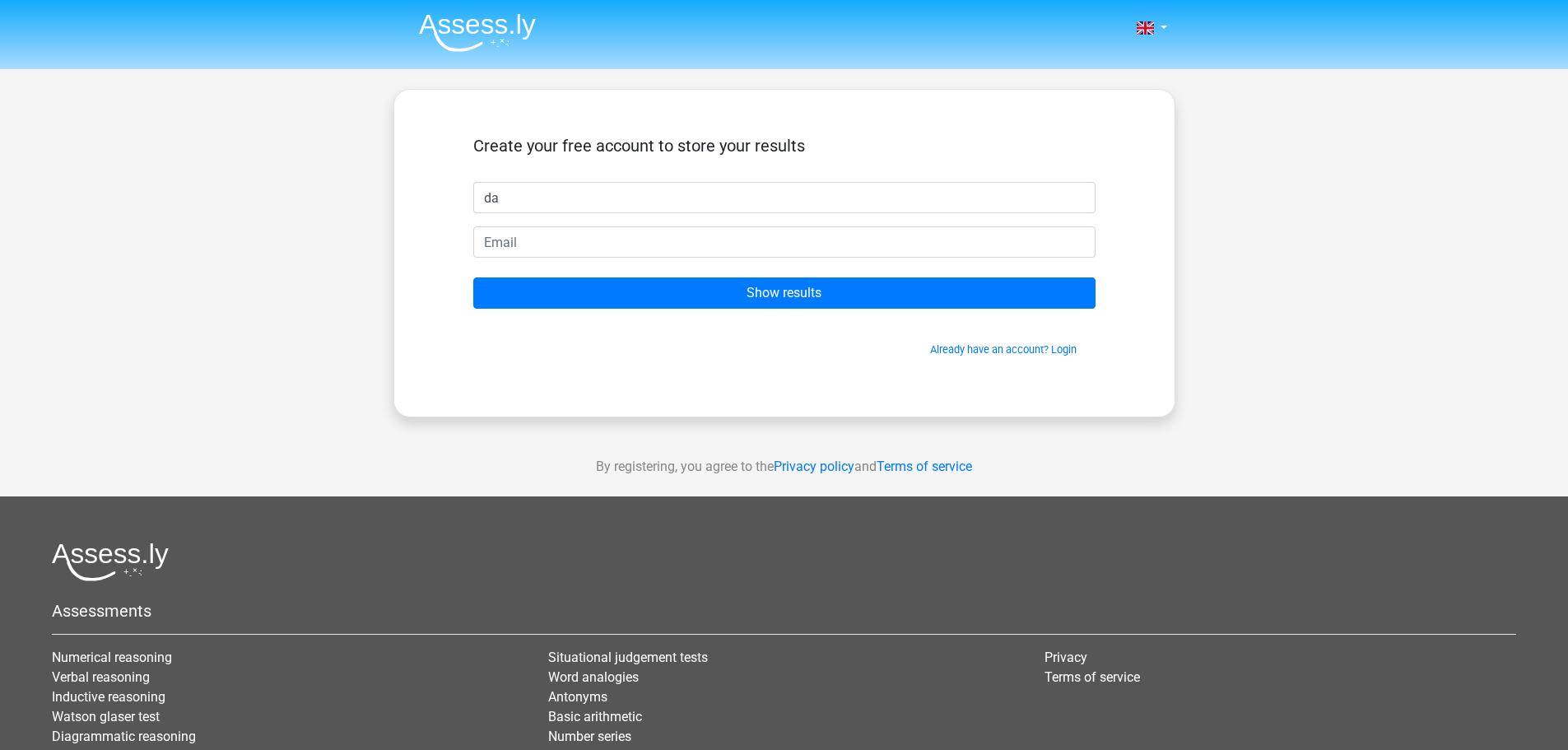
type input "d"
type input "[PERSON_NAME]"
click at [674, 259] on form "Create your free account to store your results Isak Show results Already have a…" at bounding box center [784, 246] width 622 height 222
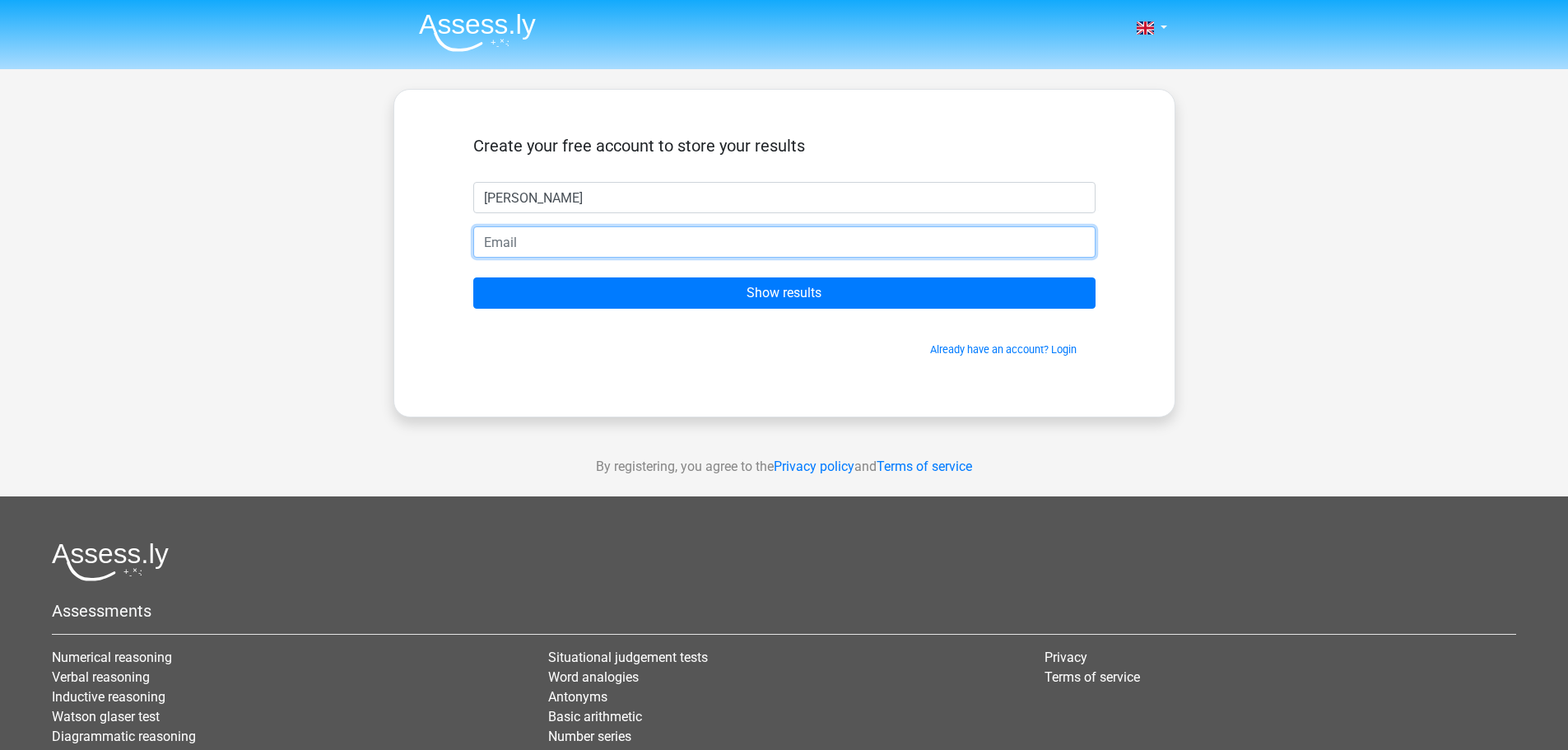
click at [674, 247] on input "email" at bounding box center [784, 242] width 622 height 32
paste input "[EMAIL_ADDRESS][DOMAIN_NAME]"
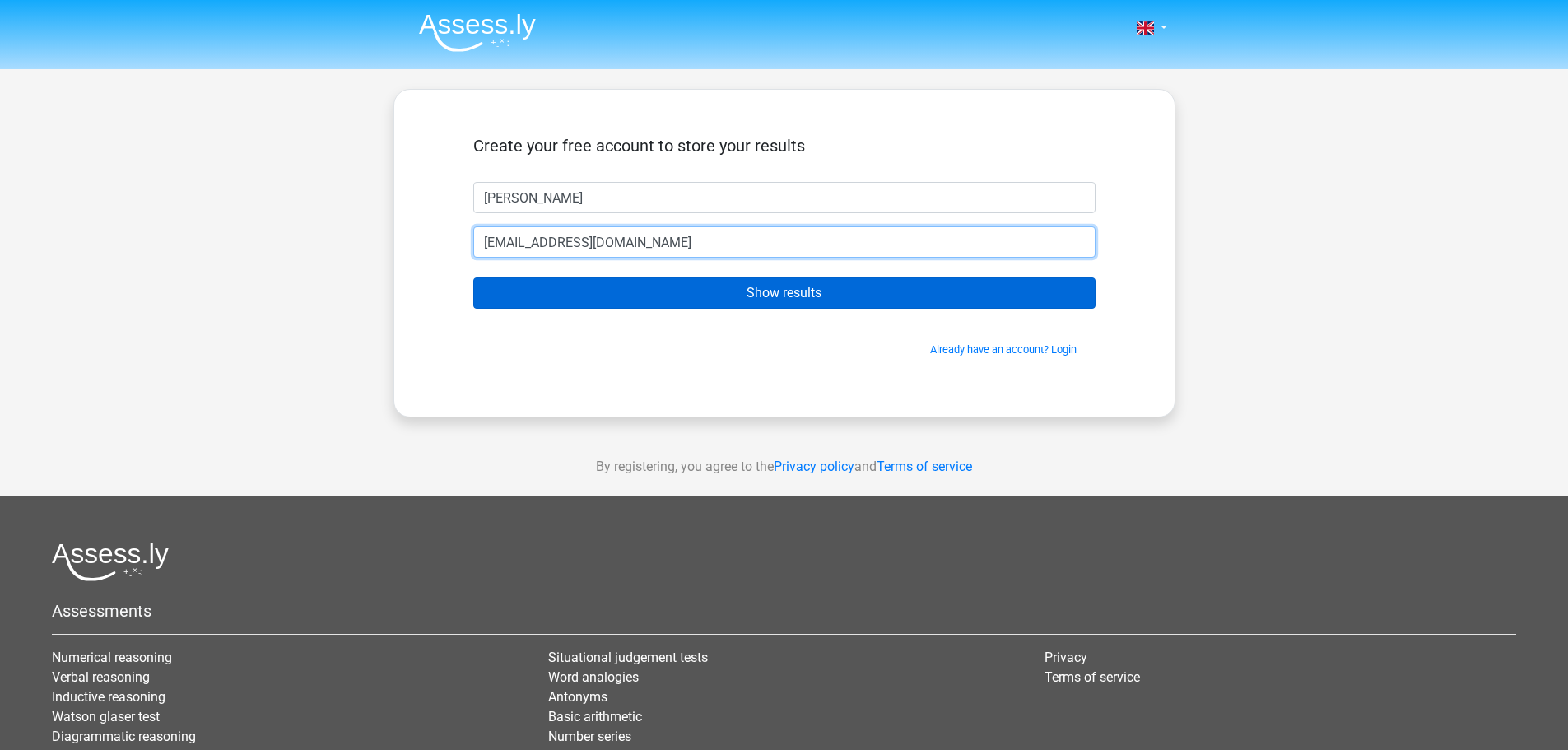
type input "[EMAIL_ADDRESS][DOMAIN_NAME]"
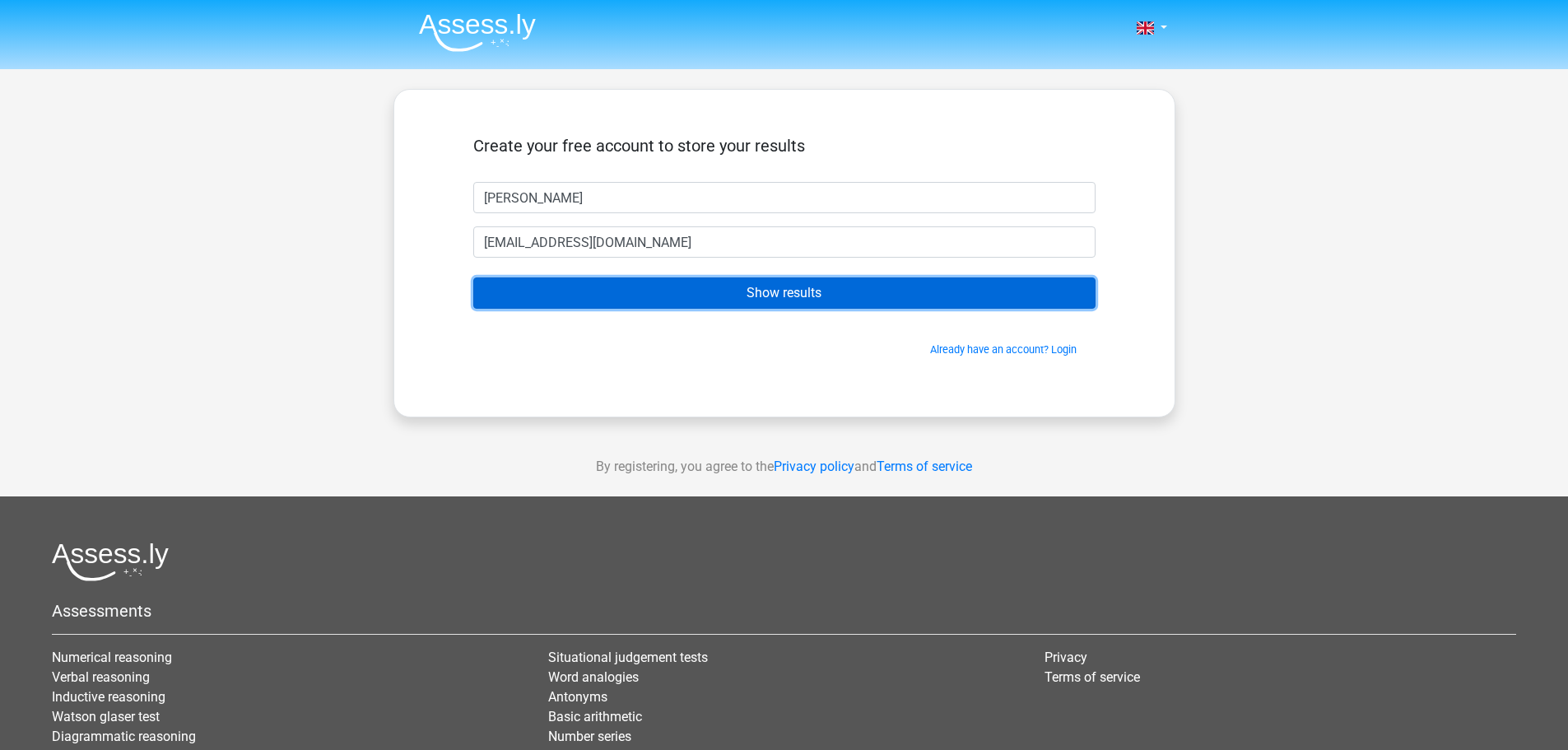
click at [800, 281] on input "Show results" at bounding box center [784, 293] width 622 height 32
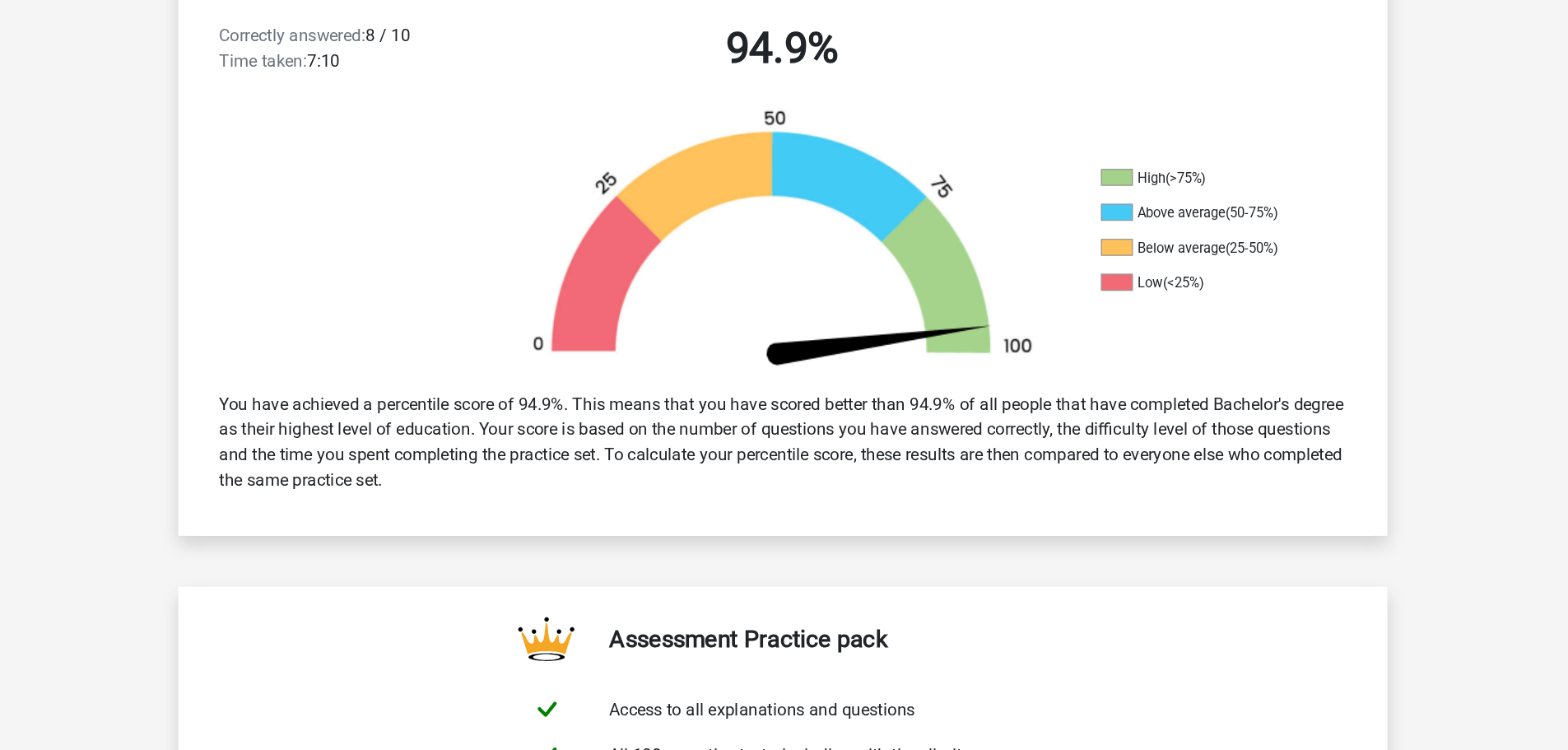
scroll to position [273, 0]
